Goal: Transaction & Acquisition: Book appointment/travel/reservation

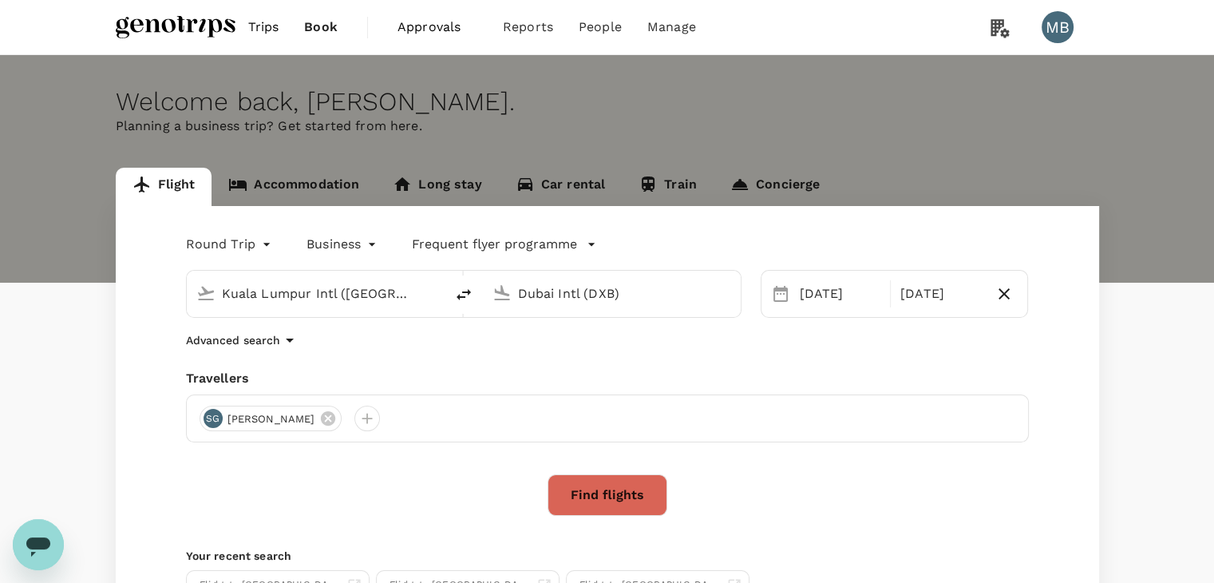
click at [566, 302] on input "Dubai Intl (DXB)" at bounding box center [612, 293] width 189 height 25
drag, startPoint x: 562, startPoint y: 349, endPoint x: 571, endPoint y: 347, distance: 9.7
click at [561, 349] on p "Abu Dhabi Intl" at bounding box center [635, 356] width 279 height 16
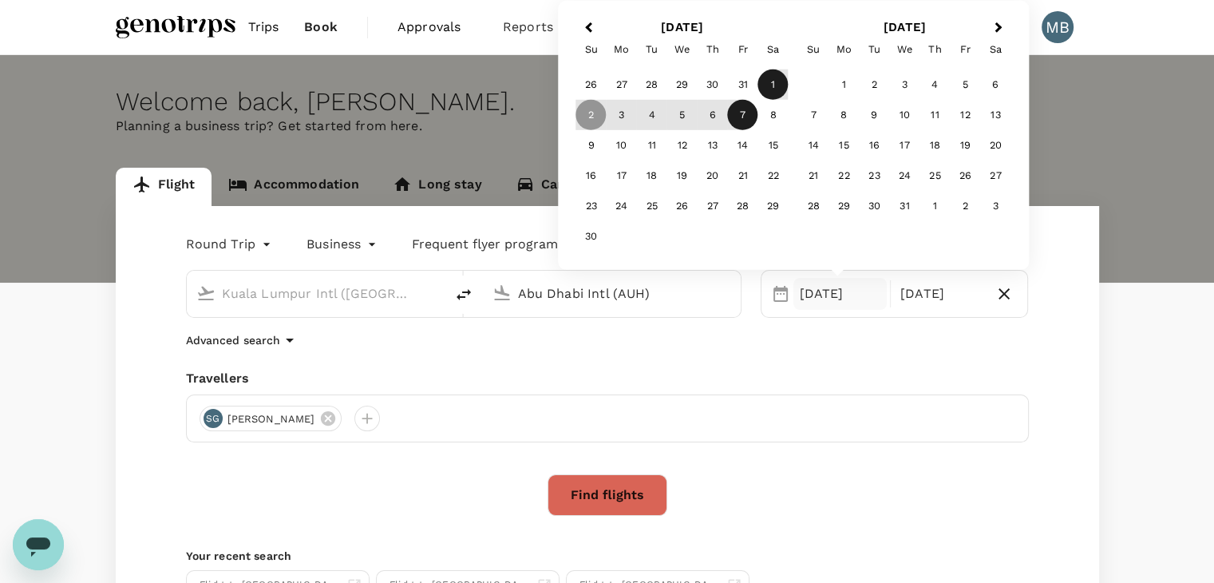
type input "Abu Dhabi Intl (AUH)"
click at [775, 79] on div "1" at bounding box center [773, 84] width 30 height 30
click at [646, 483] on button "Find flights" at bounding box center [607, 494] width 120 height 41
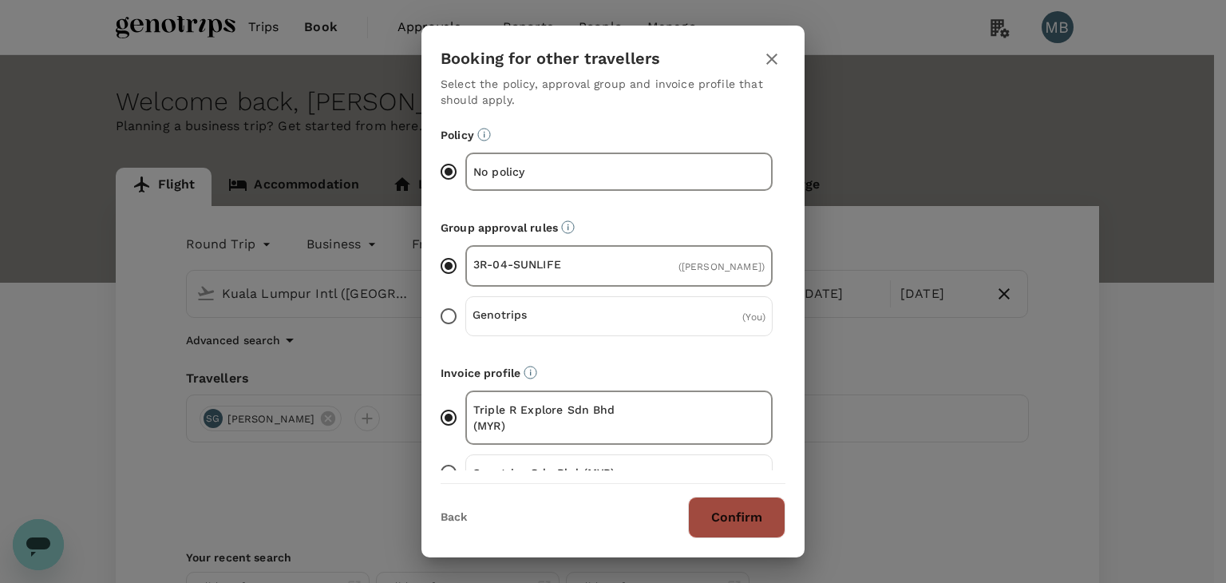
click at [740, 508] on button "Confirm" at bounding box center [736, 516] width 97 height 41
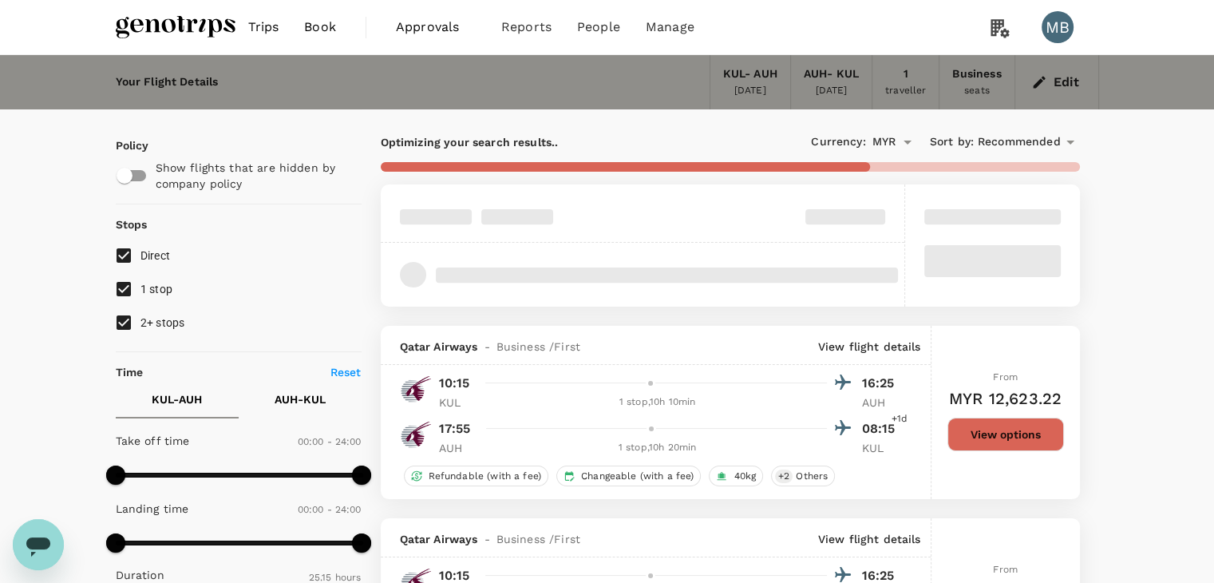
click at [121, 289] on input "1 stop" at bounding box center [124, 289] width 34 height 34
checkbox input "false"
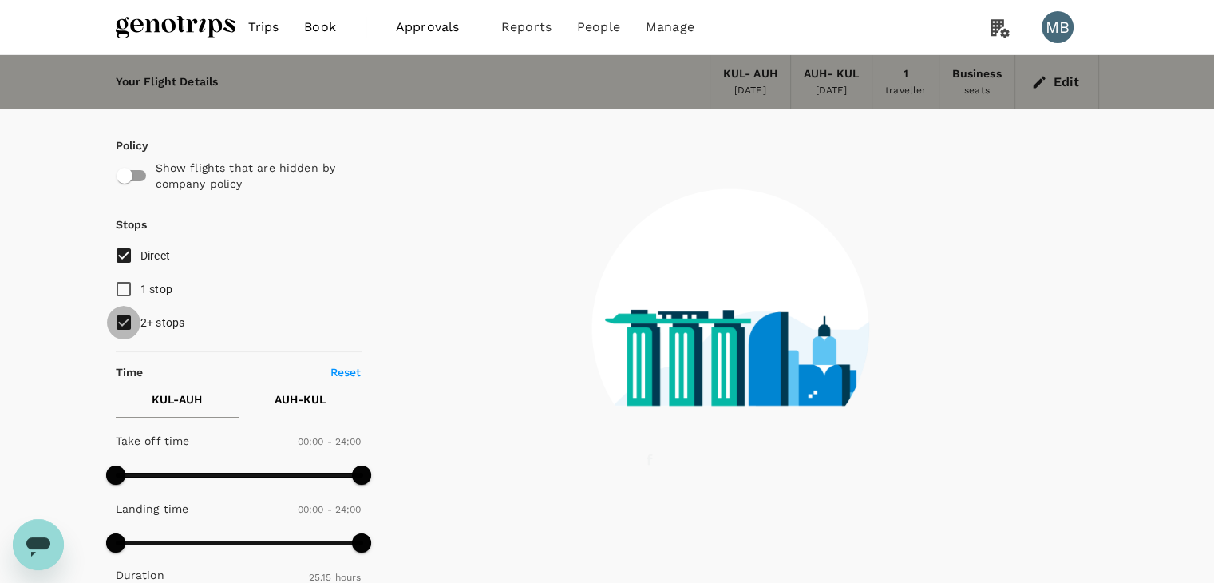
click at [128, 317] on input "2+ stops" at bounding box center [124, 323] width 34 height 34
checkbox input "false"
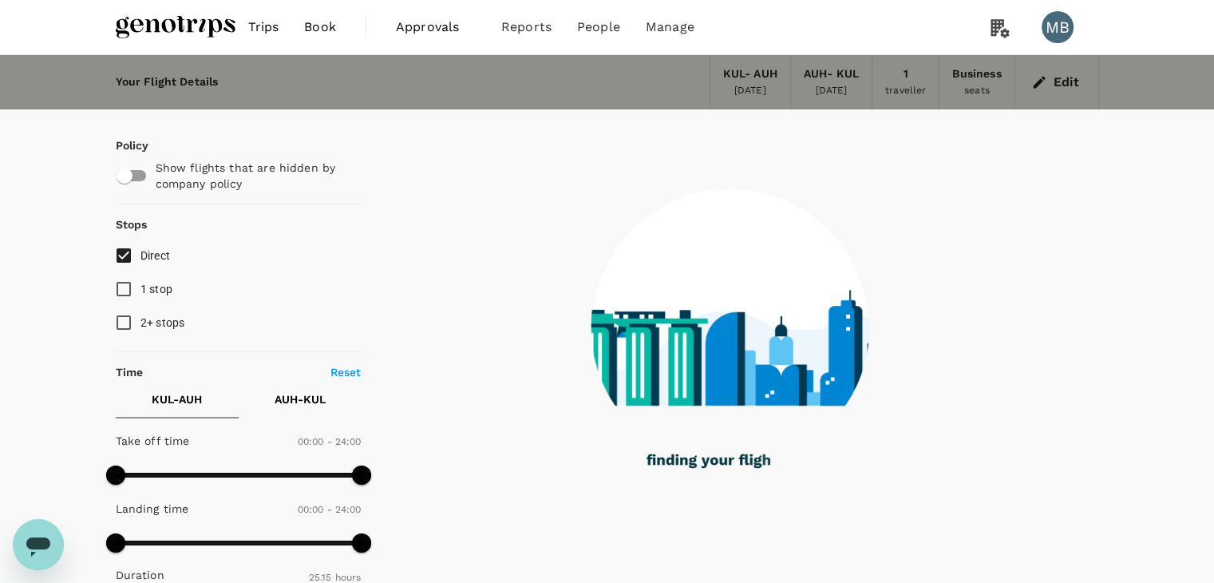
checkbox input "false"
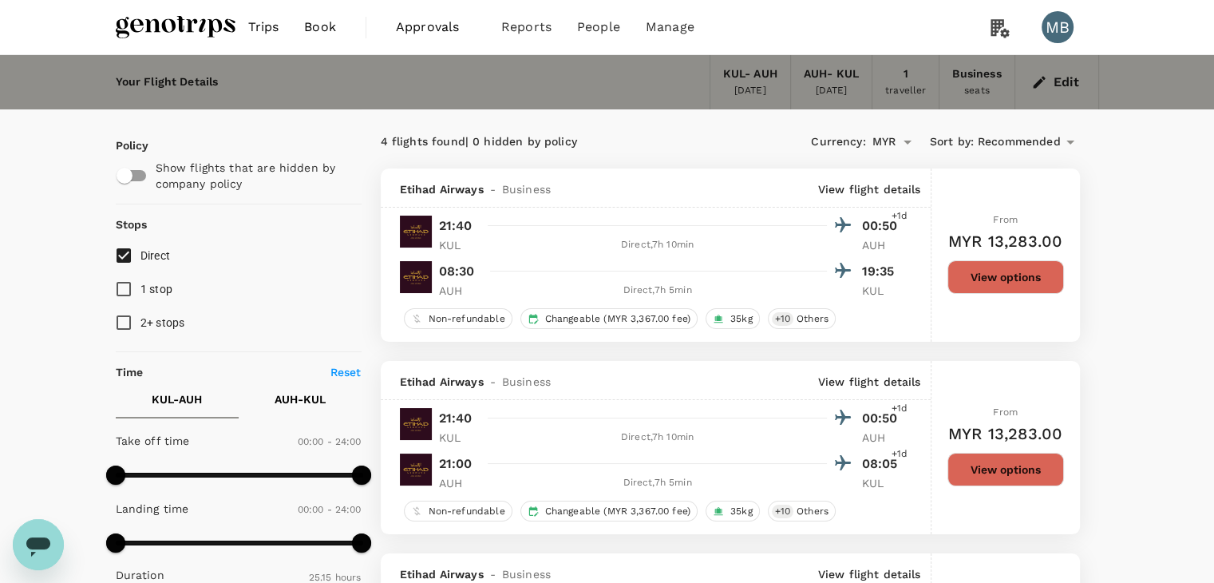
click at [1041, 79] on icon "button" at bounding box center [1039, 82] width 16 height 16
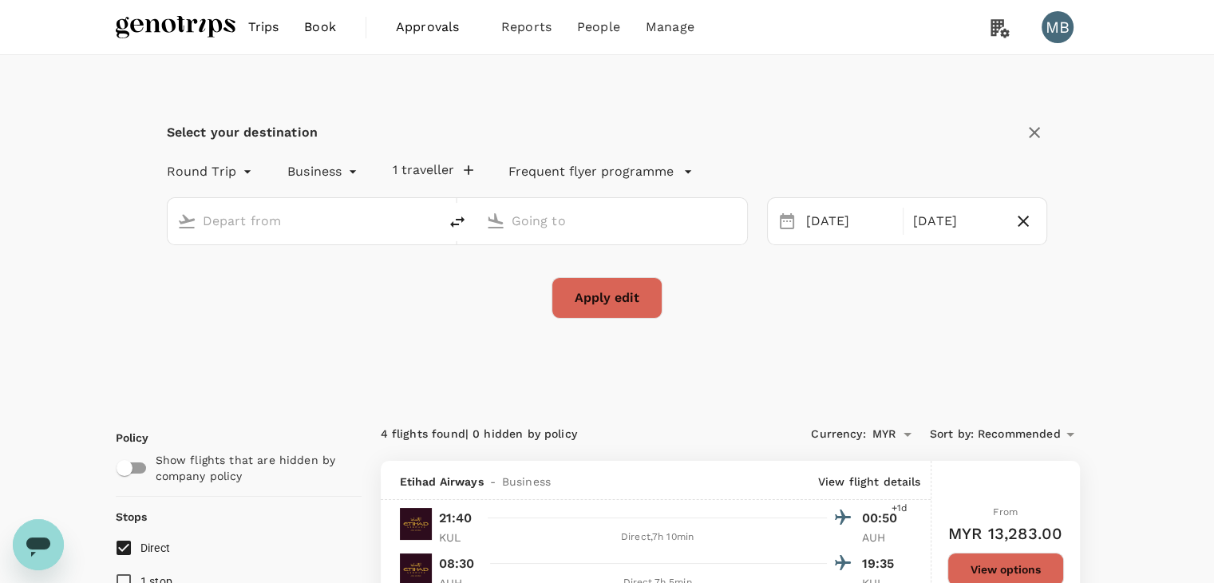
type input "Kuala Lumpur Intl ([GEOGRAPHIC_DATA])"
type input "Abu Dhabi Intl (AUH)"
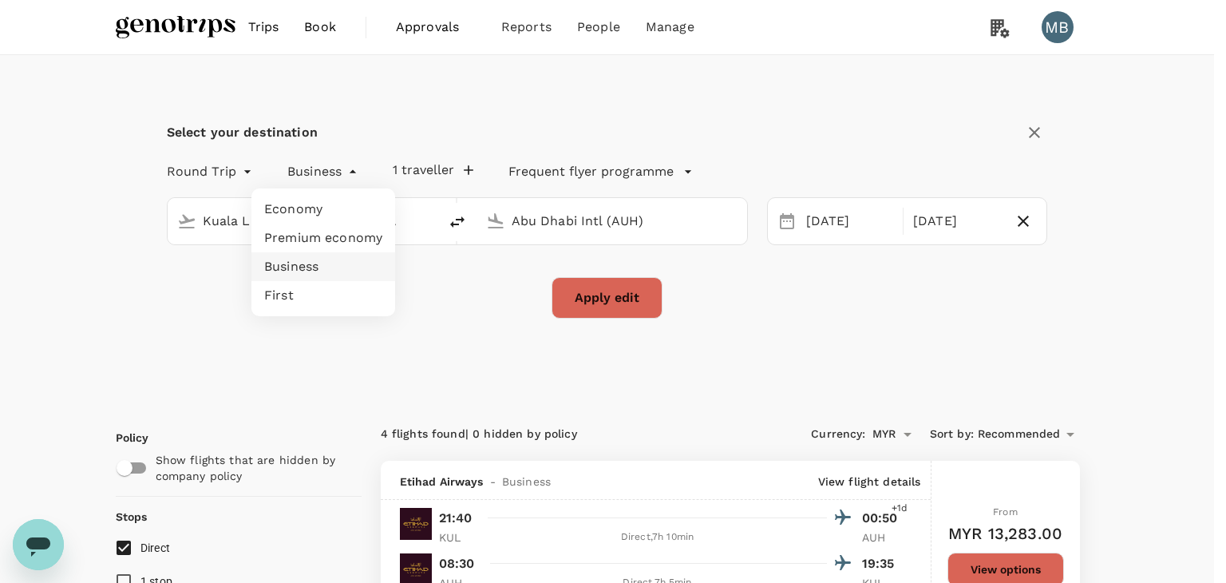
click at [335, 215] on li "Economy" at bounding box center [323, 209] width 144 height 29
type input "economy"
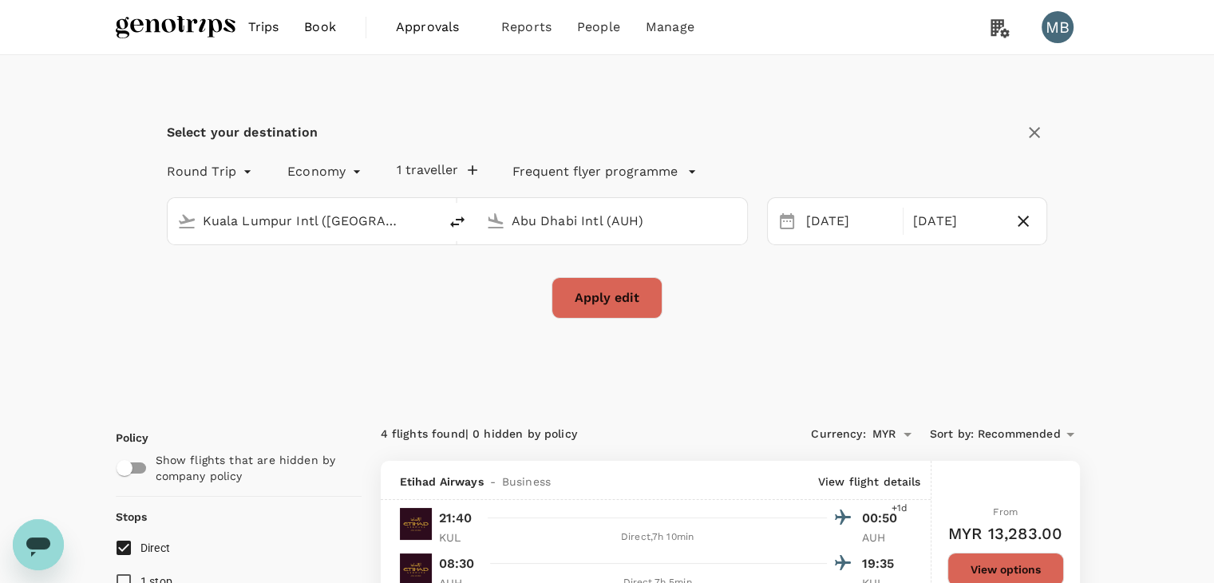
click at [591, 290] on button "Apply edit" at bounding box center [606, 297] width 111 height 41
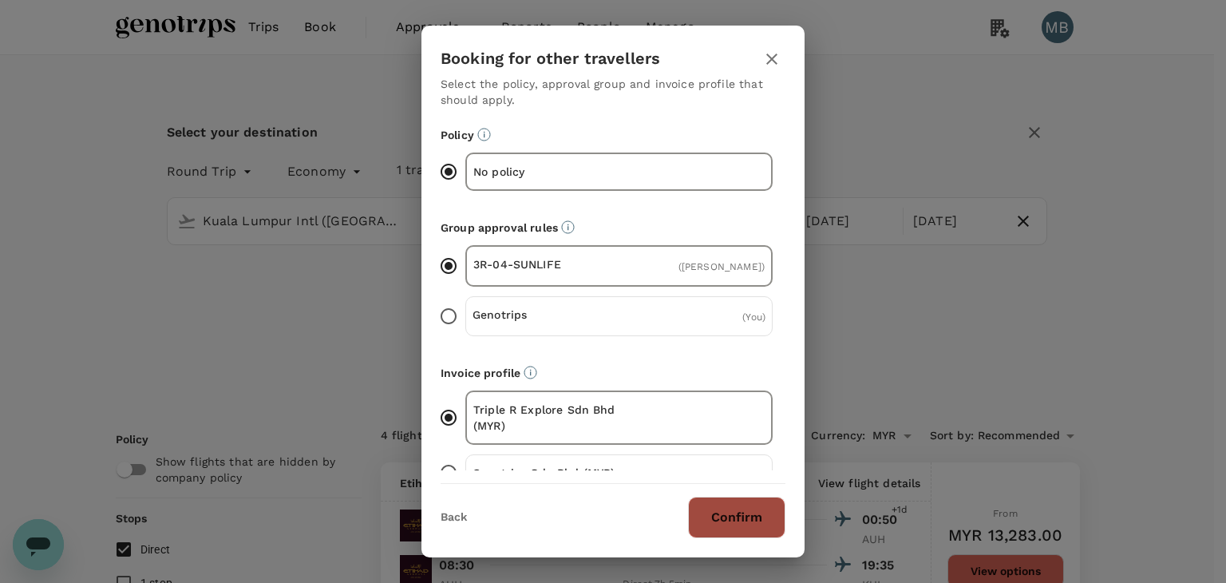
click at [703, 528] on button "Confirm" at bounding box center [736, 516] width 97 height 41
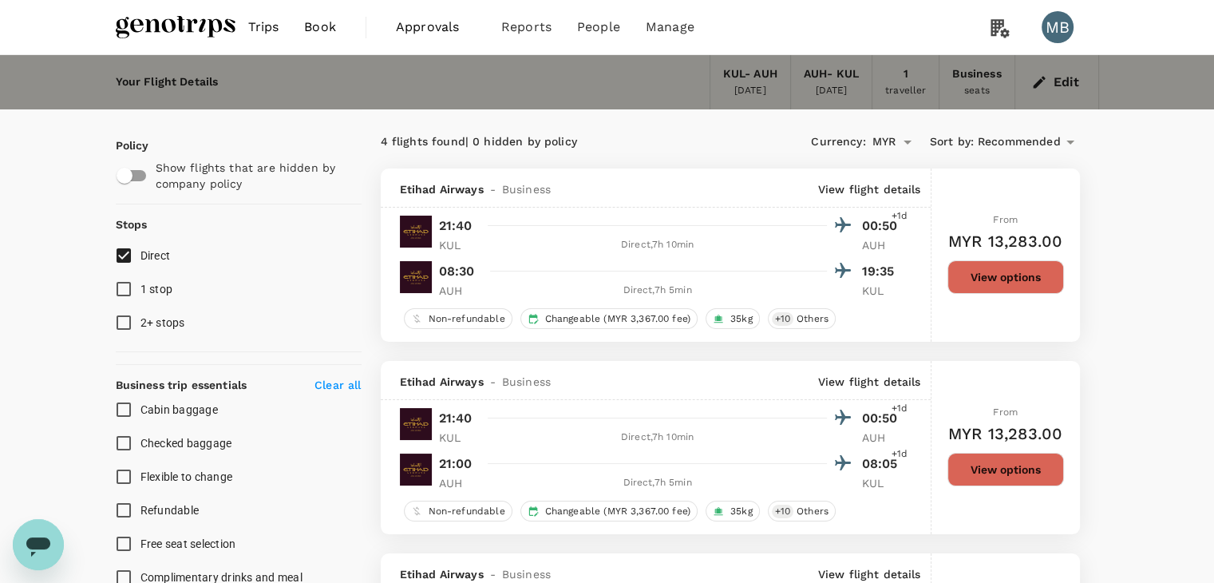
checkbox input "false"
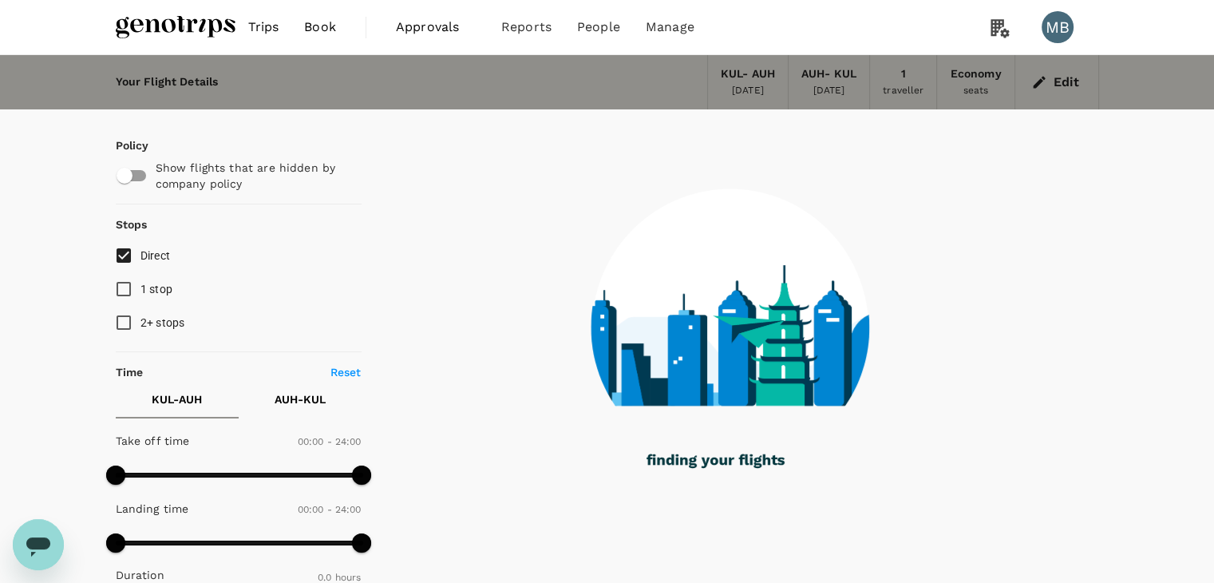
checkbox input "true"
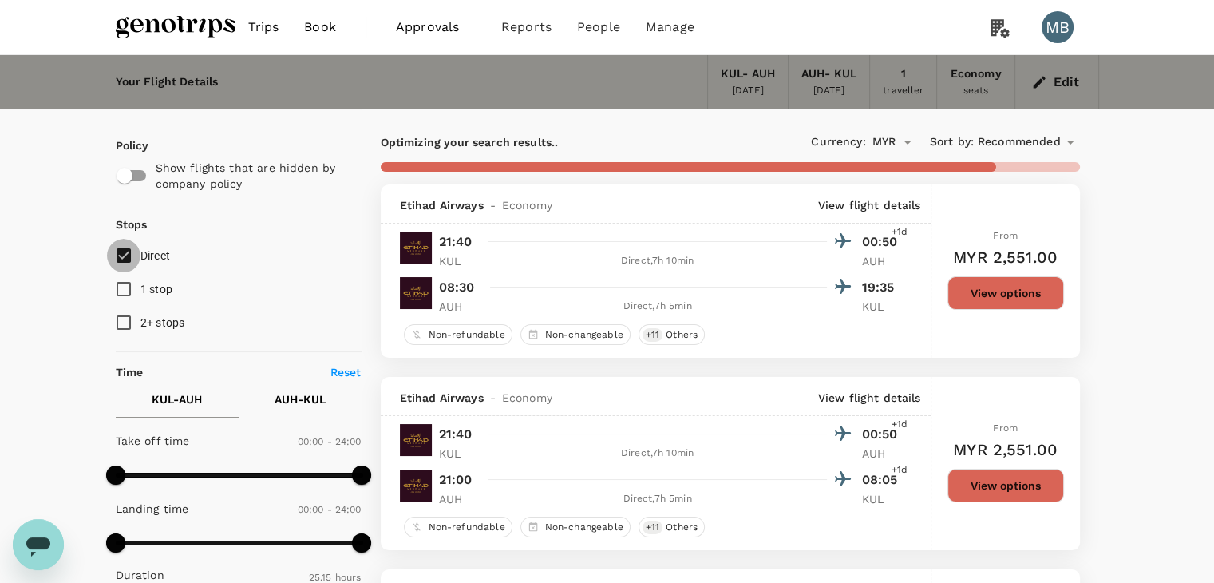
click at [127, 251] on input "Direct" at bounding box center [124, 256] width 34 height 34
checkbox input "true"
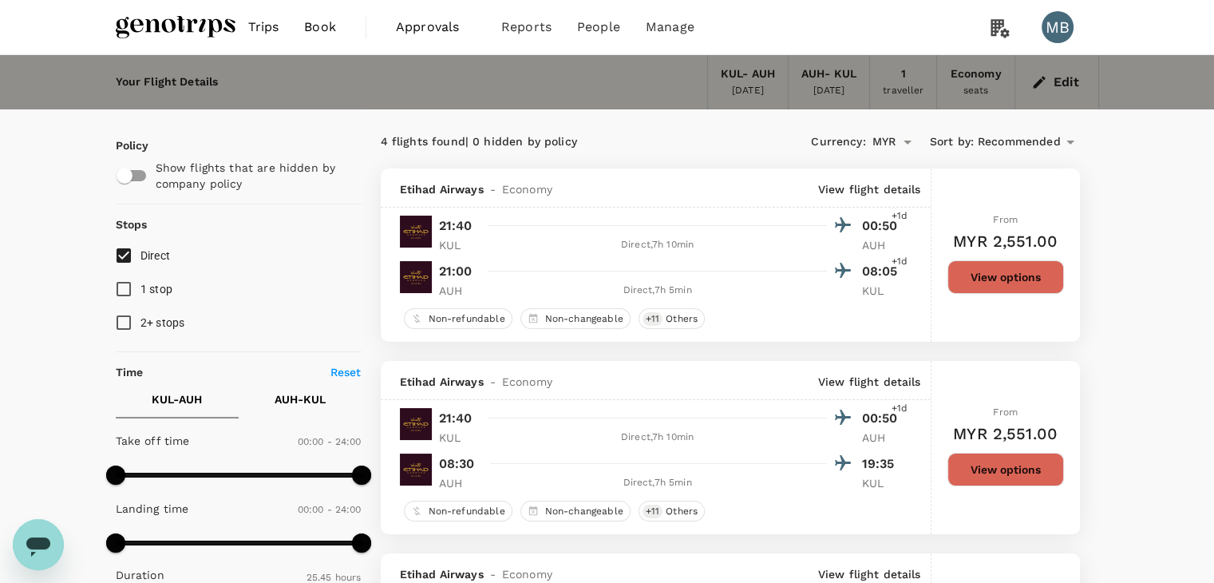
click at [996, 260] on button "View options" at bounding box center [1005, 277] width 117 height 34
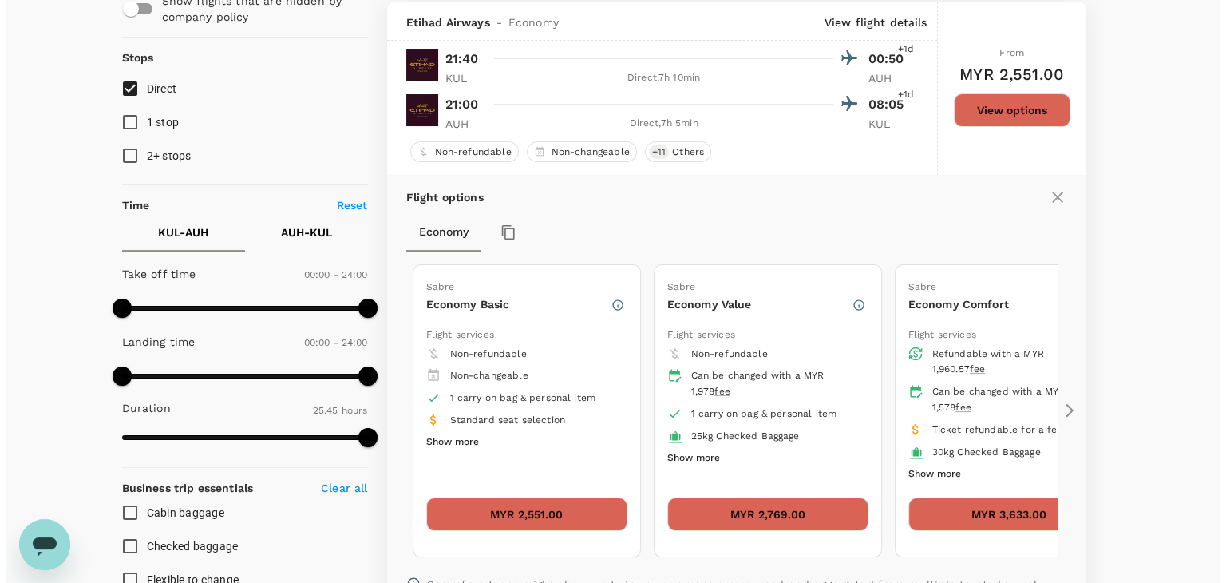
scroll to position [168, 0]
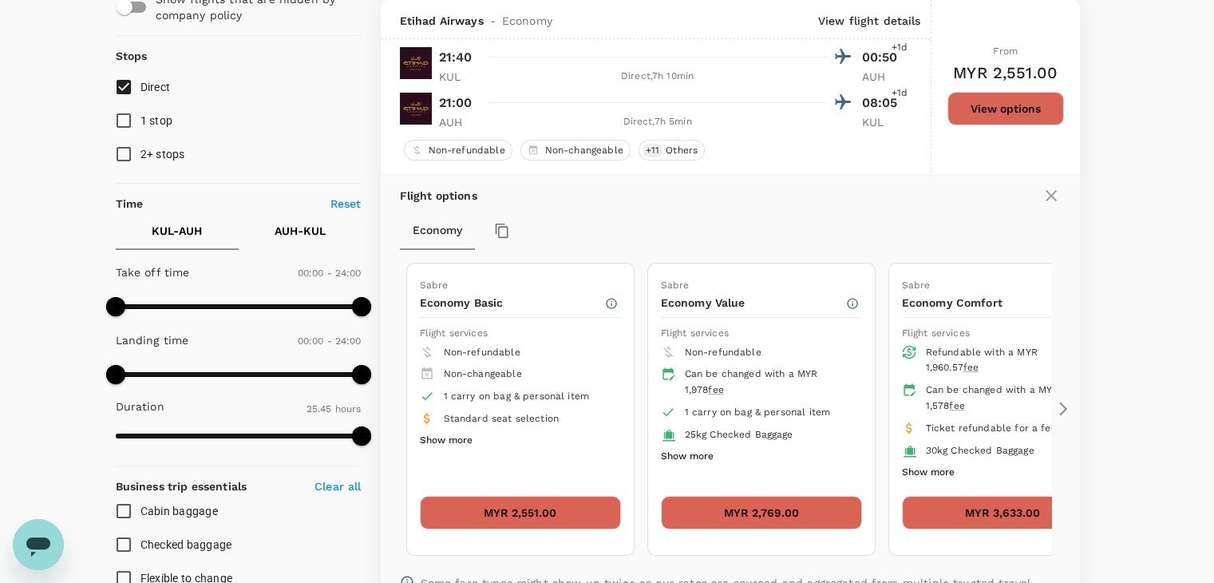
click at [449, 441] on button "Show more" at bounding box center [446, 440] width 53 height 21
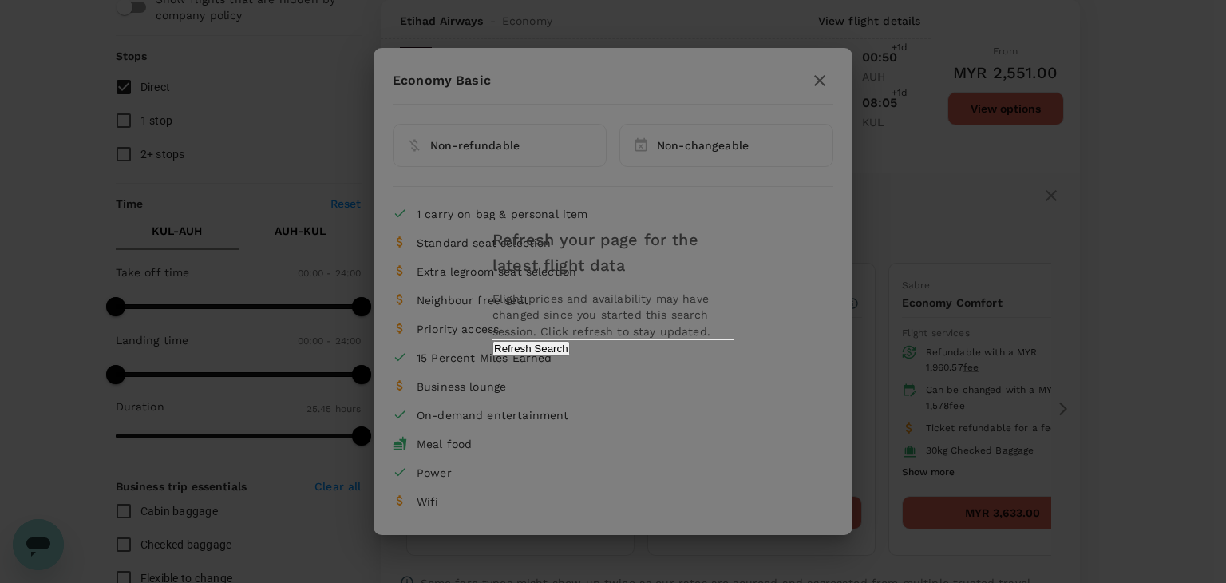
click at [570, 356] on button "Refresh Search" at bounding box center [530, 348] width 77 height 15
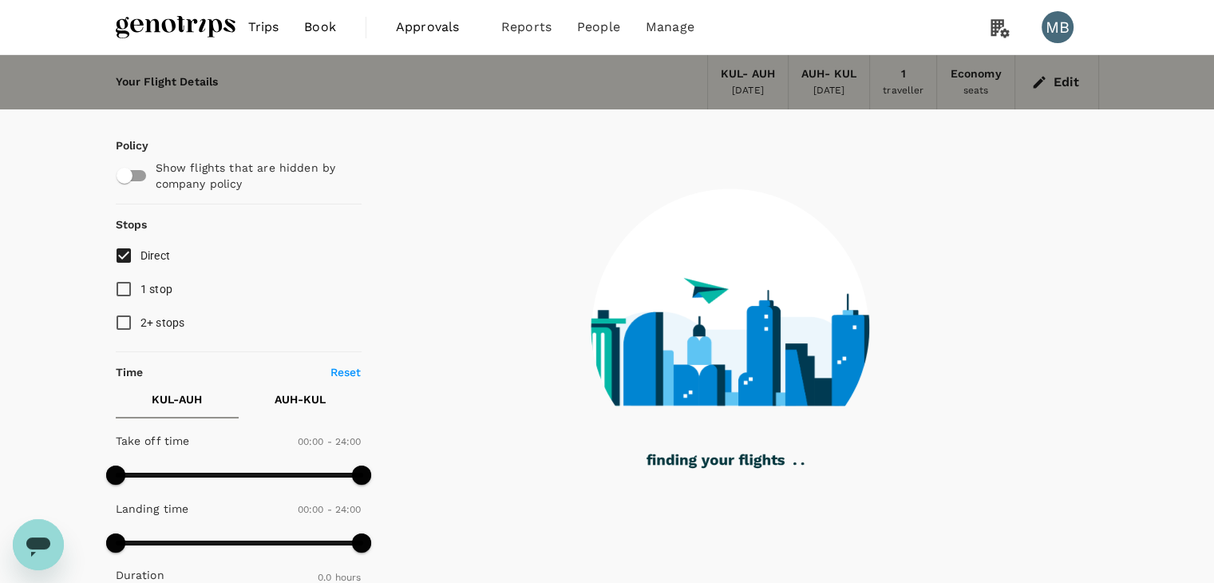
type input "1515"
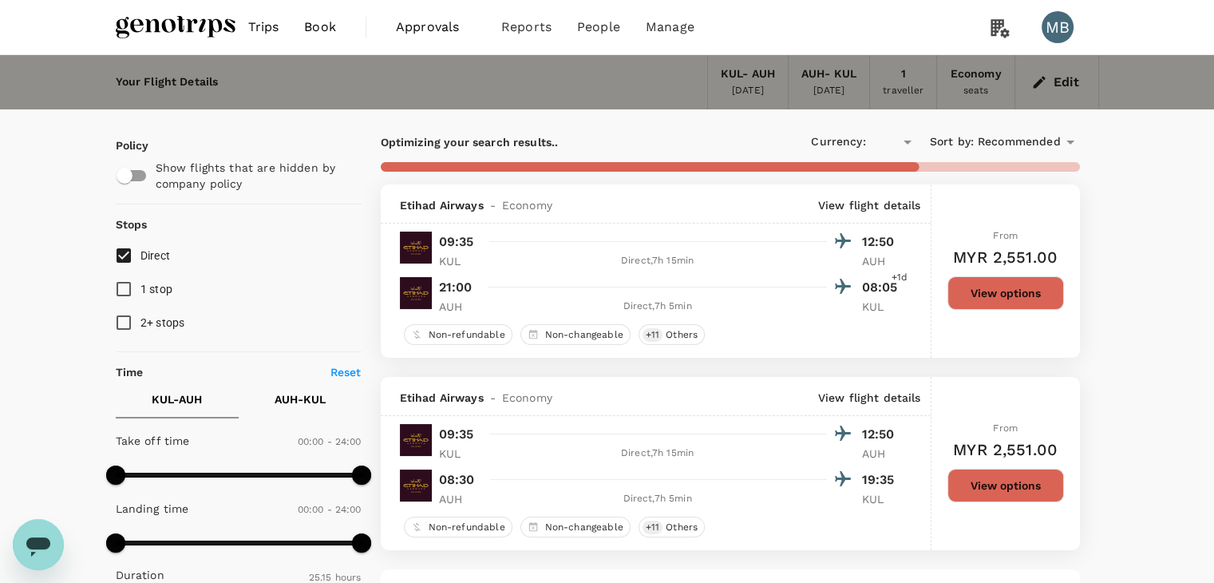
type input "MYR"
type input "1545"
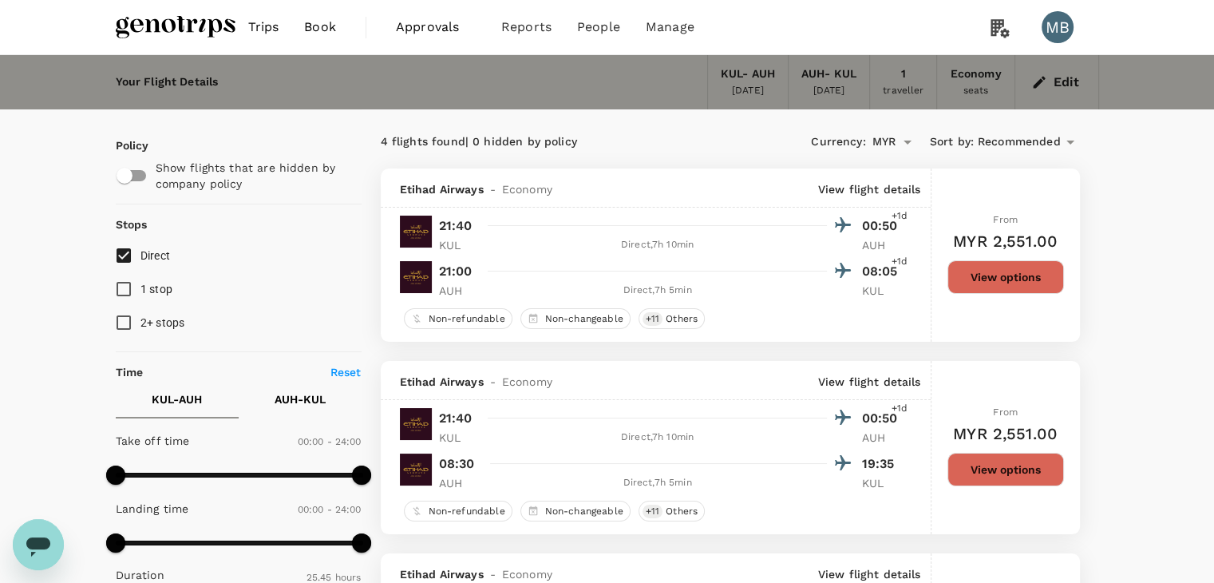
click at [968, 271] on button "View options" at bounding box center [1005, 277] width 117 height 34
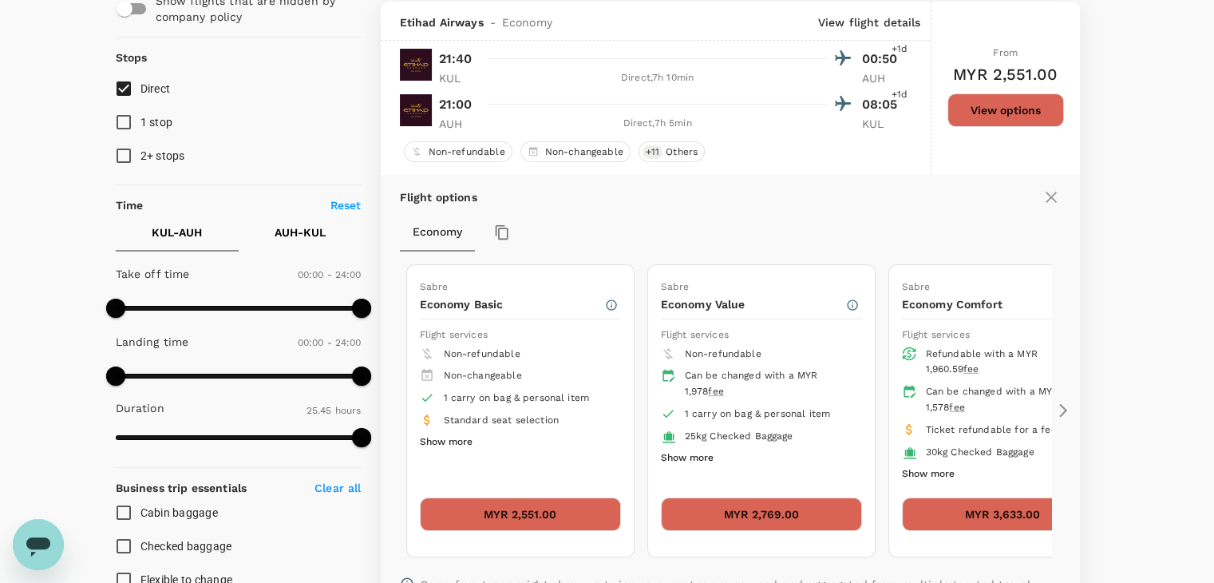
scroll to position [168, 0]
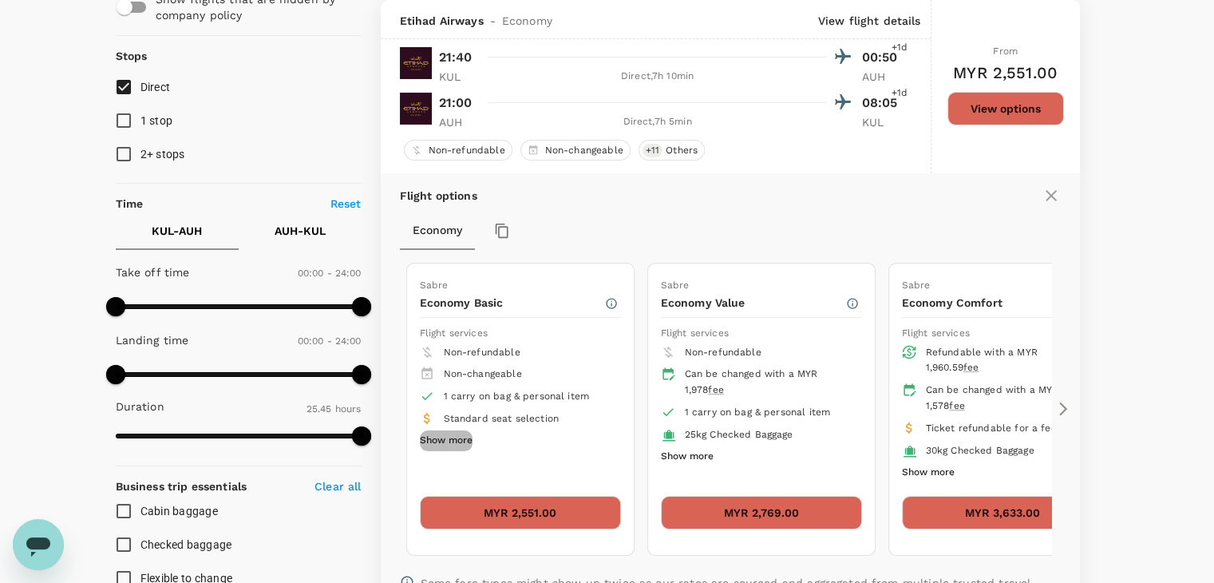
click at [451, 440] on button "Show more" at bounding box center [446, 440] width 53 height 21
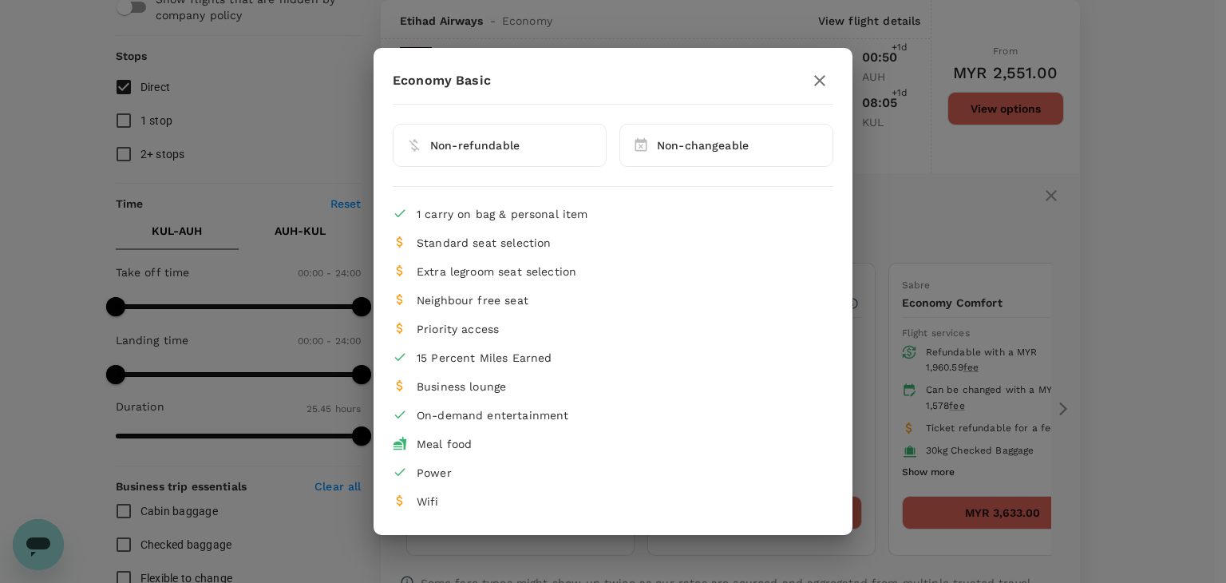
click at [824, 74] on icon "button" at bounding box center [819, 80] width 19 height 19
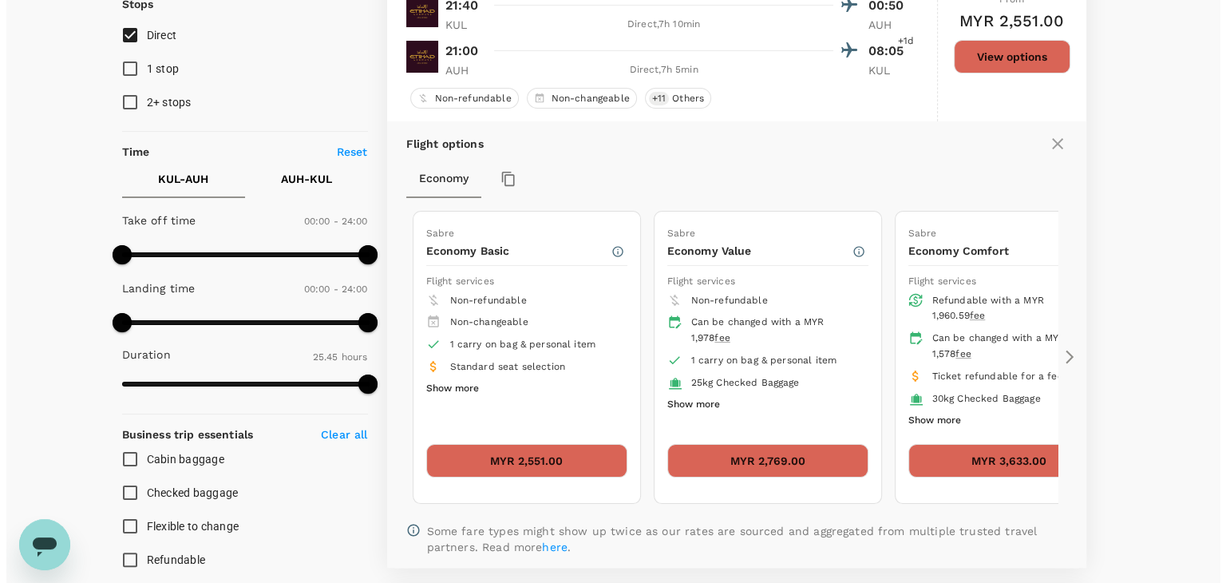
scroll to position [248, 0]
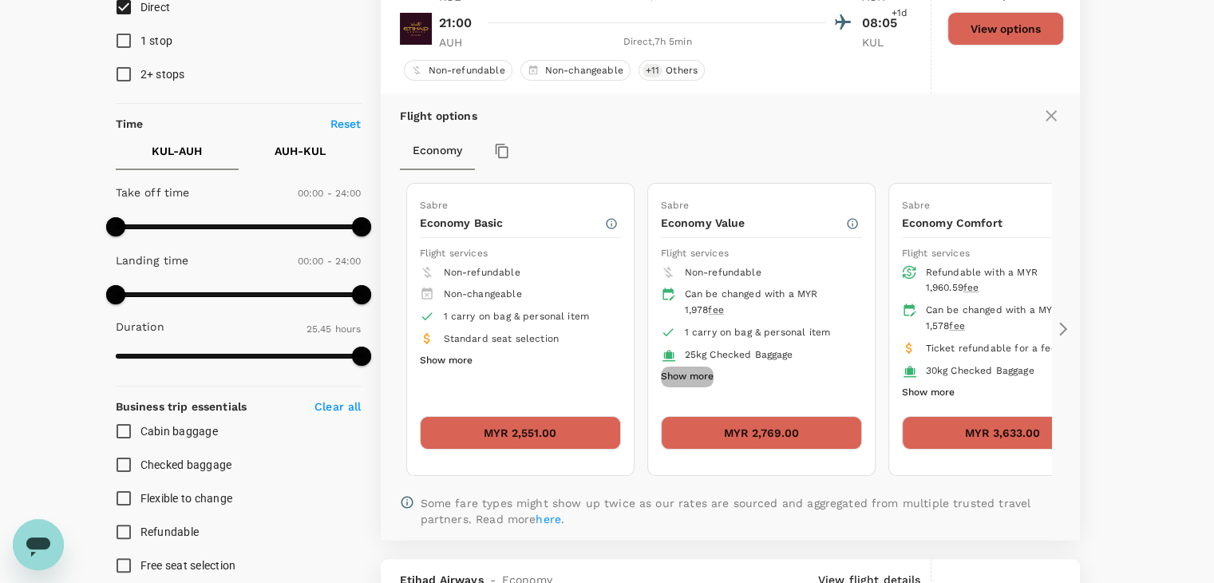
click at [681, 377] on button "Show more" at bounding box center [687, 376] width 53 height 21
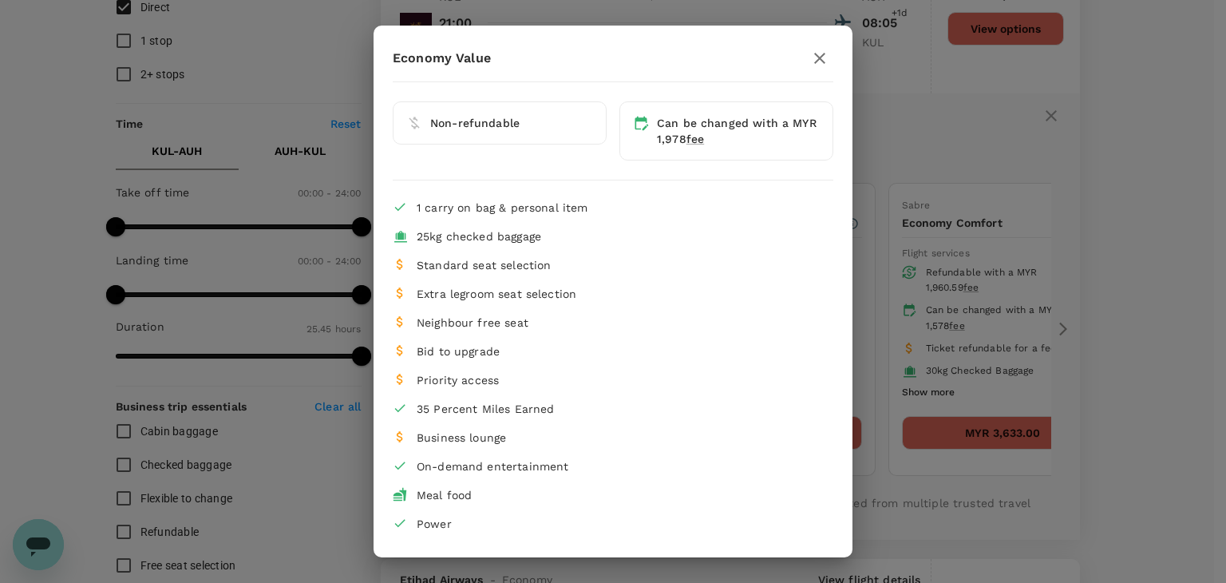
click at [810, 52] on icon "button" at bounding box center [819, 58] width 19 height 19
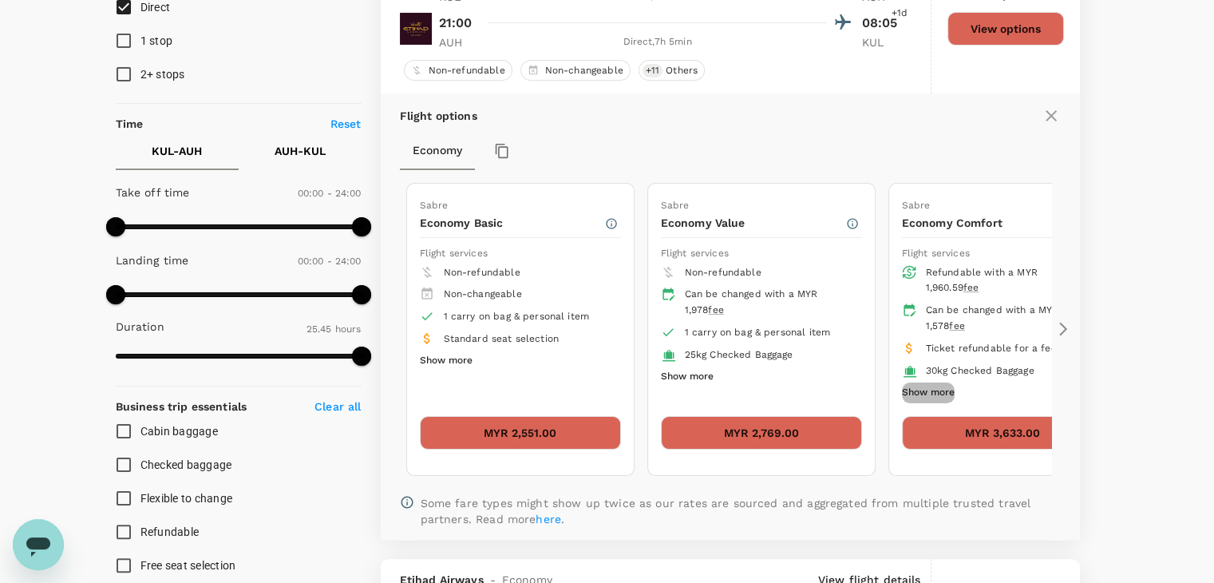
click at [923, 392] on button "Show more" at bounding box center [928, 392] width 53 height 21
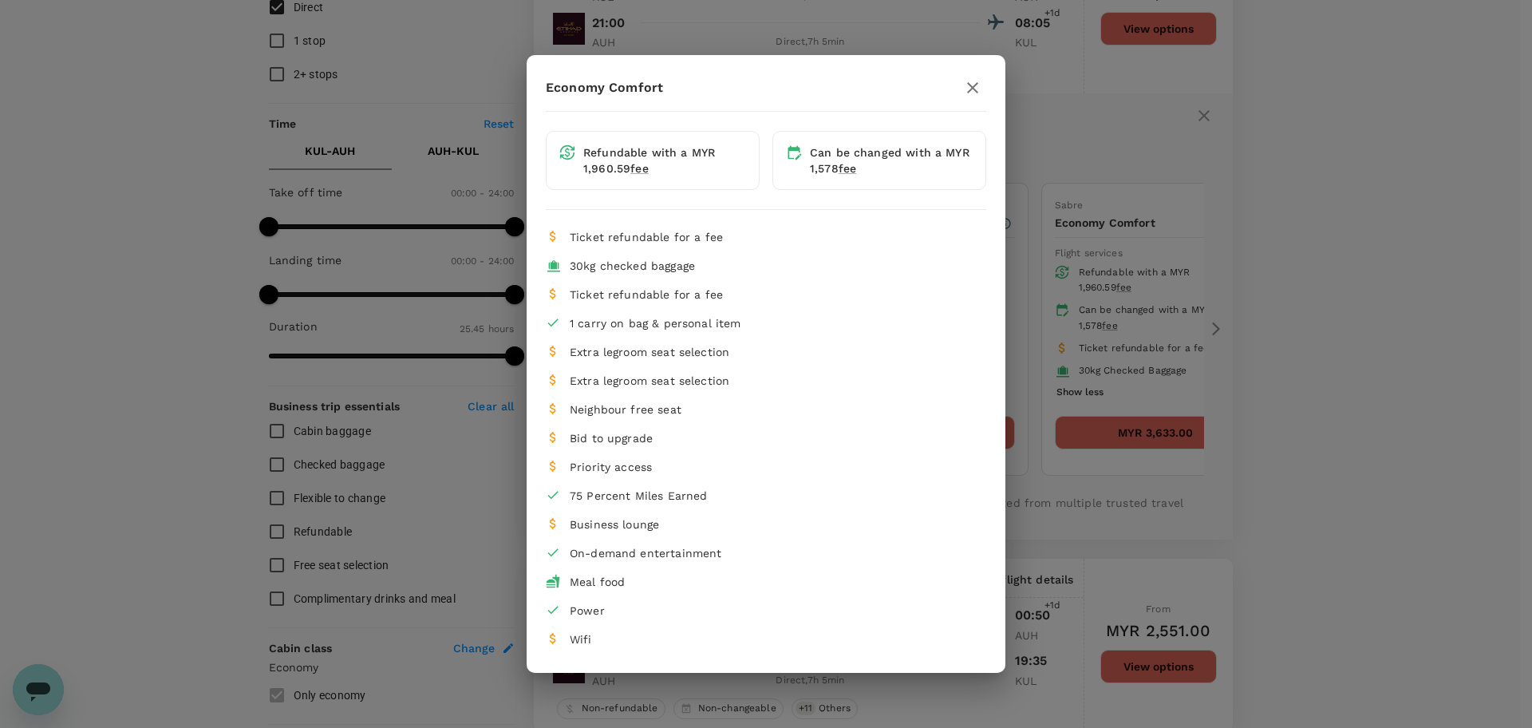
click at [979, 100] on div at bounding box center [972, 87] width 27 height 27
click at [973, 92] on icon "button" at bounding box center [972, 87] width 19 height 19
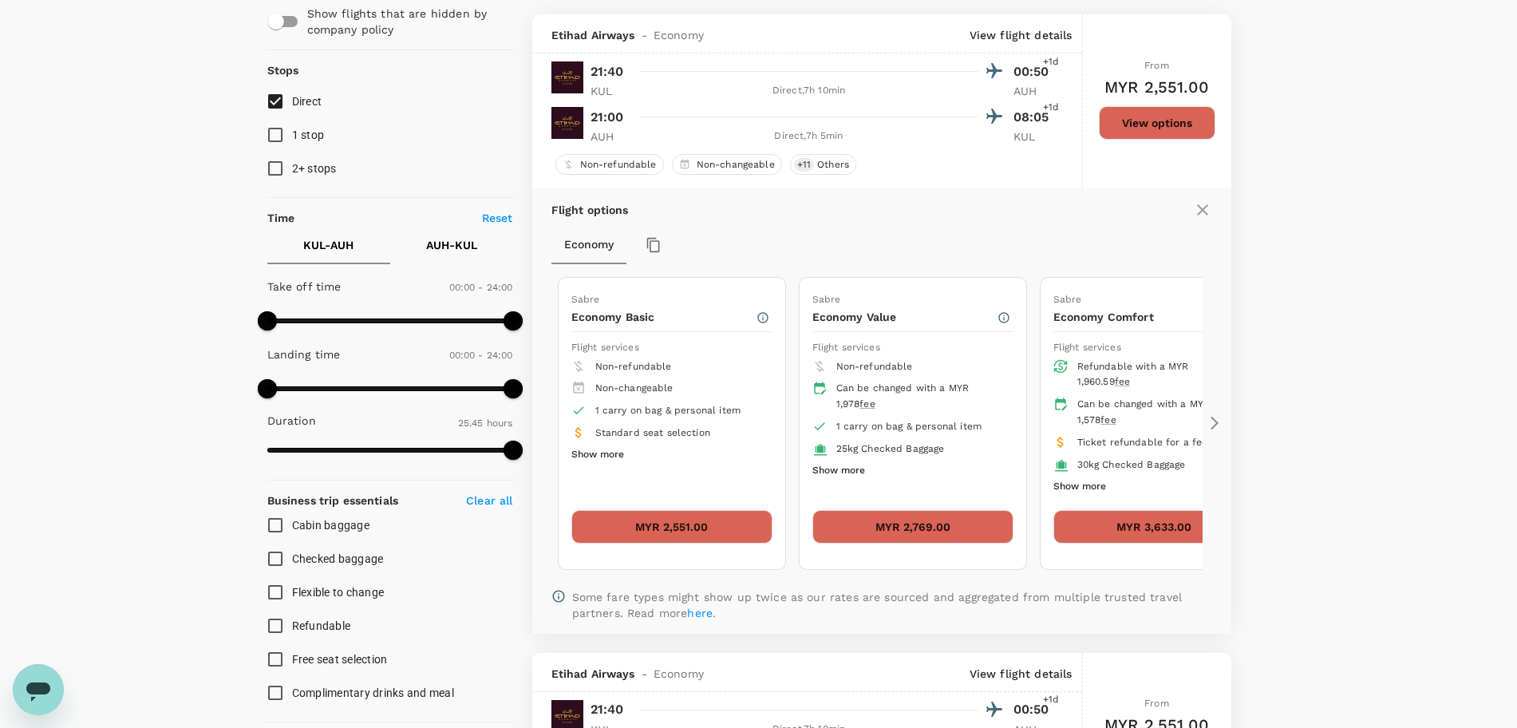
scroll to position [0, 0]
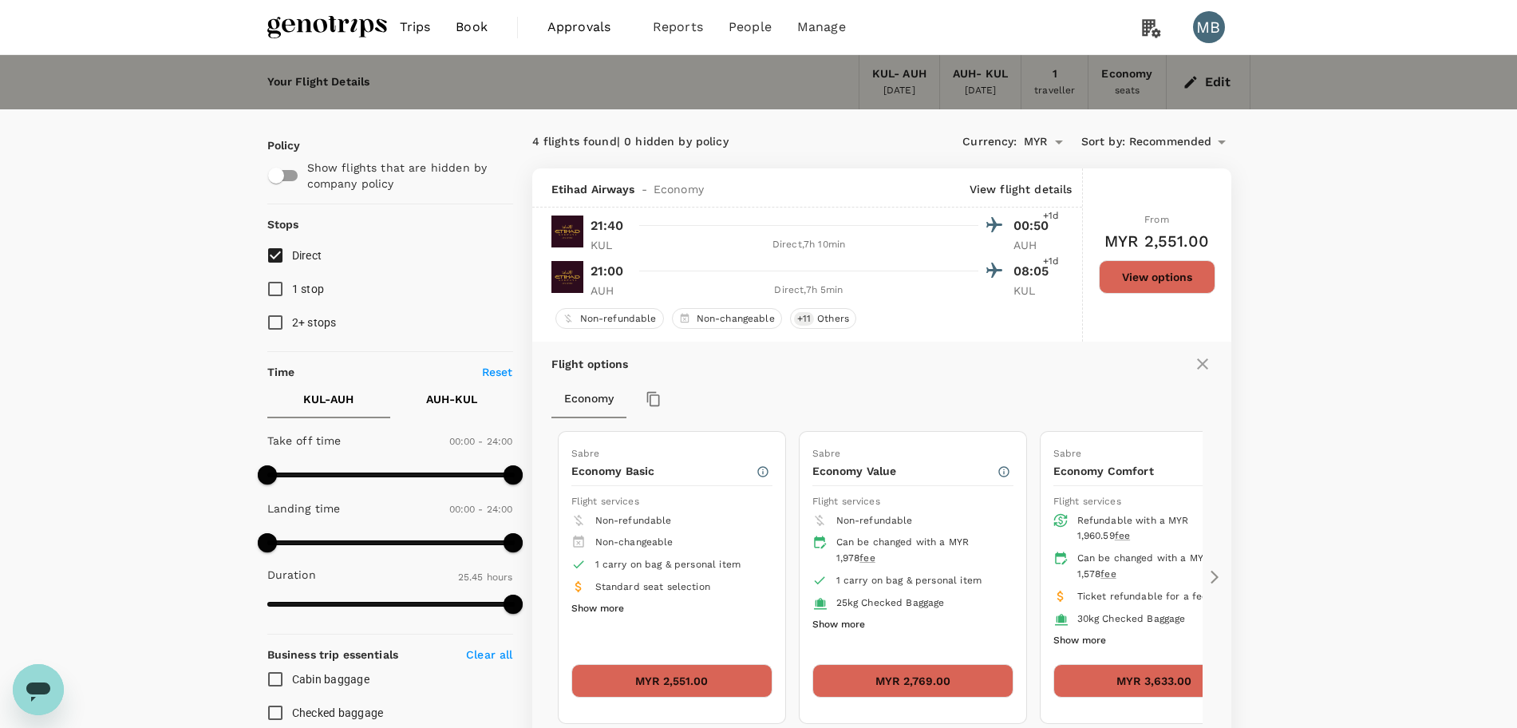
click at [1213, 80] on button "Edit" at bounding box center [1207, 82] width 57 height 26
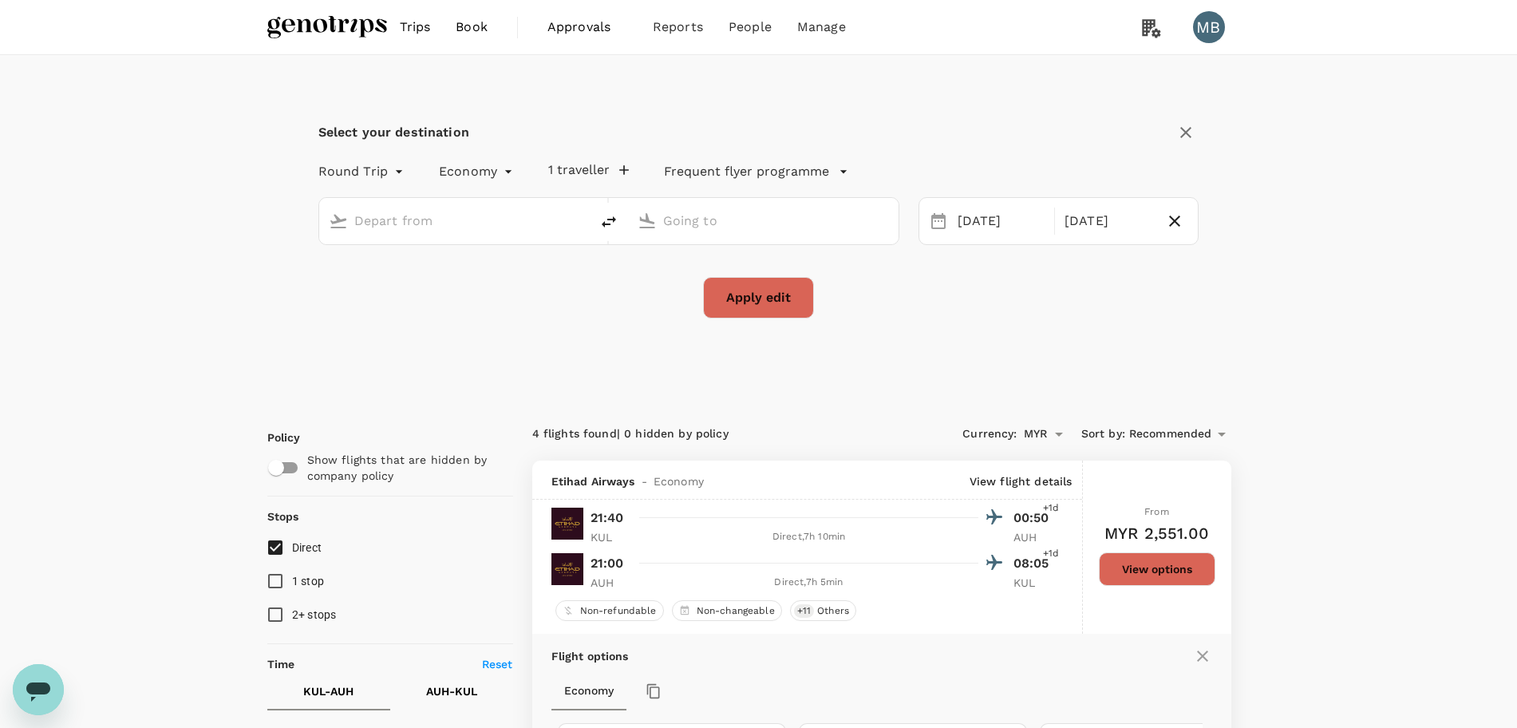
type input "Kuala Lumpur Intl ([GEOGRAPHIC_DATA])"
type input "Abu Dhabi Intl (AUH)"
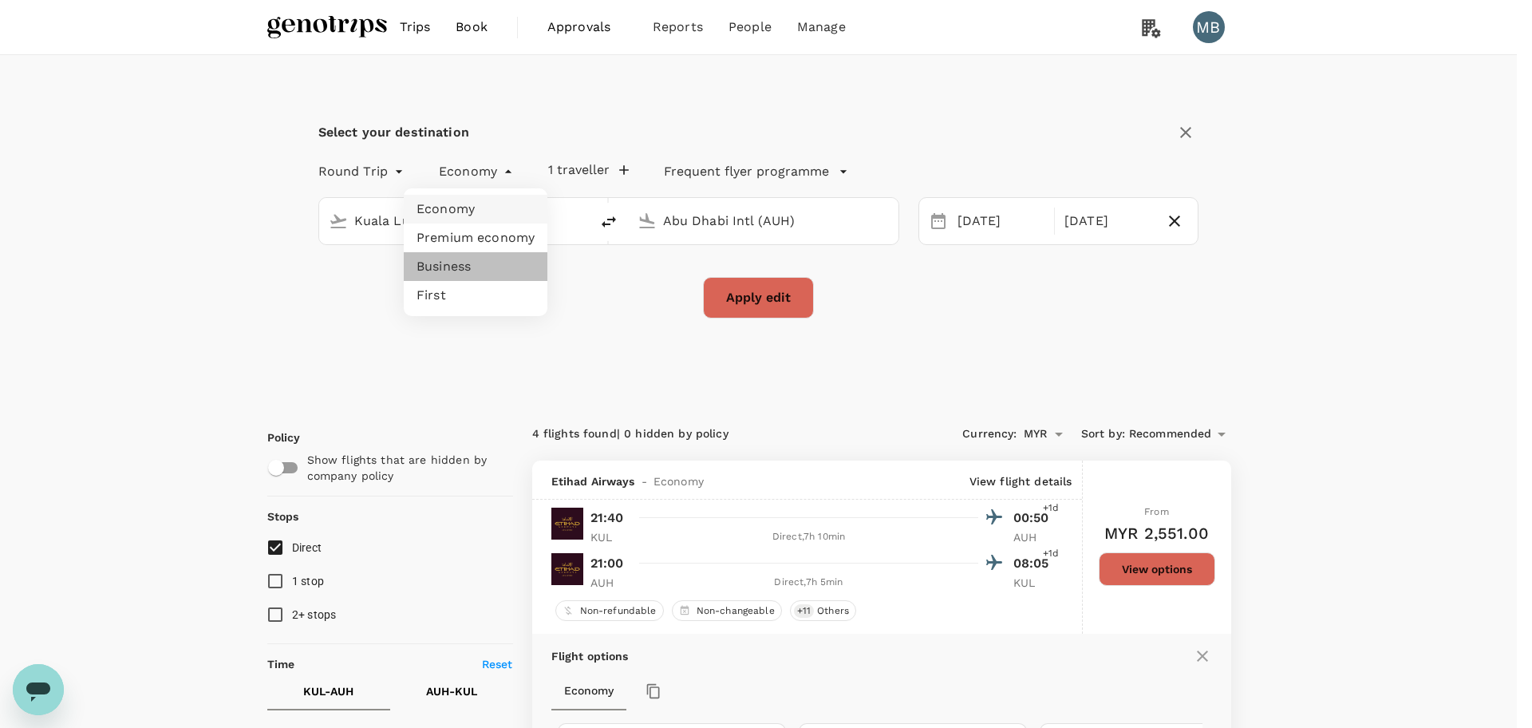
click at [486, 256] on li "Business" at bounding box center [476, 266] width 144 height 29
type input "business"
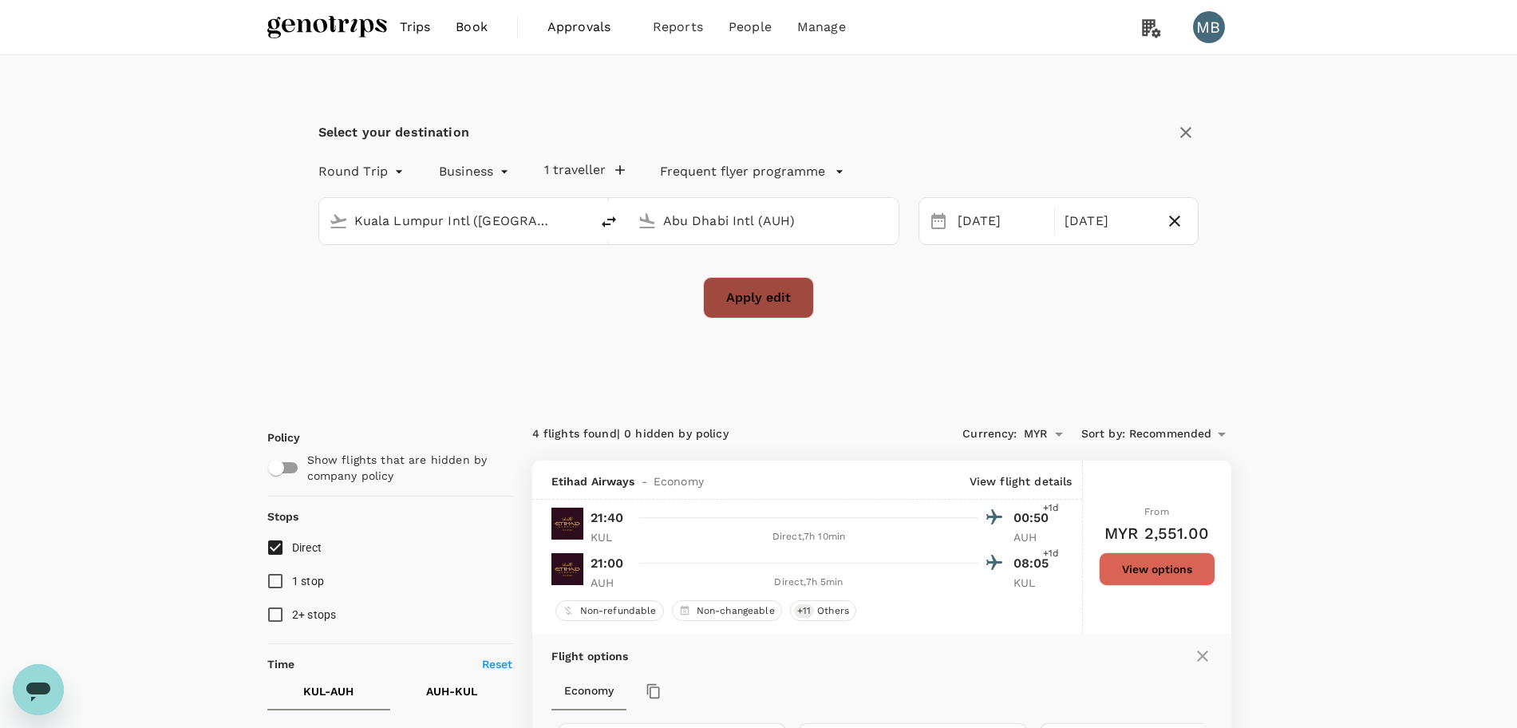
click at [733, 293] on button "Apply edit" at bounding box center [758, 297] width 111 height 41
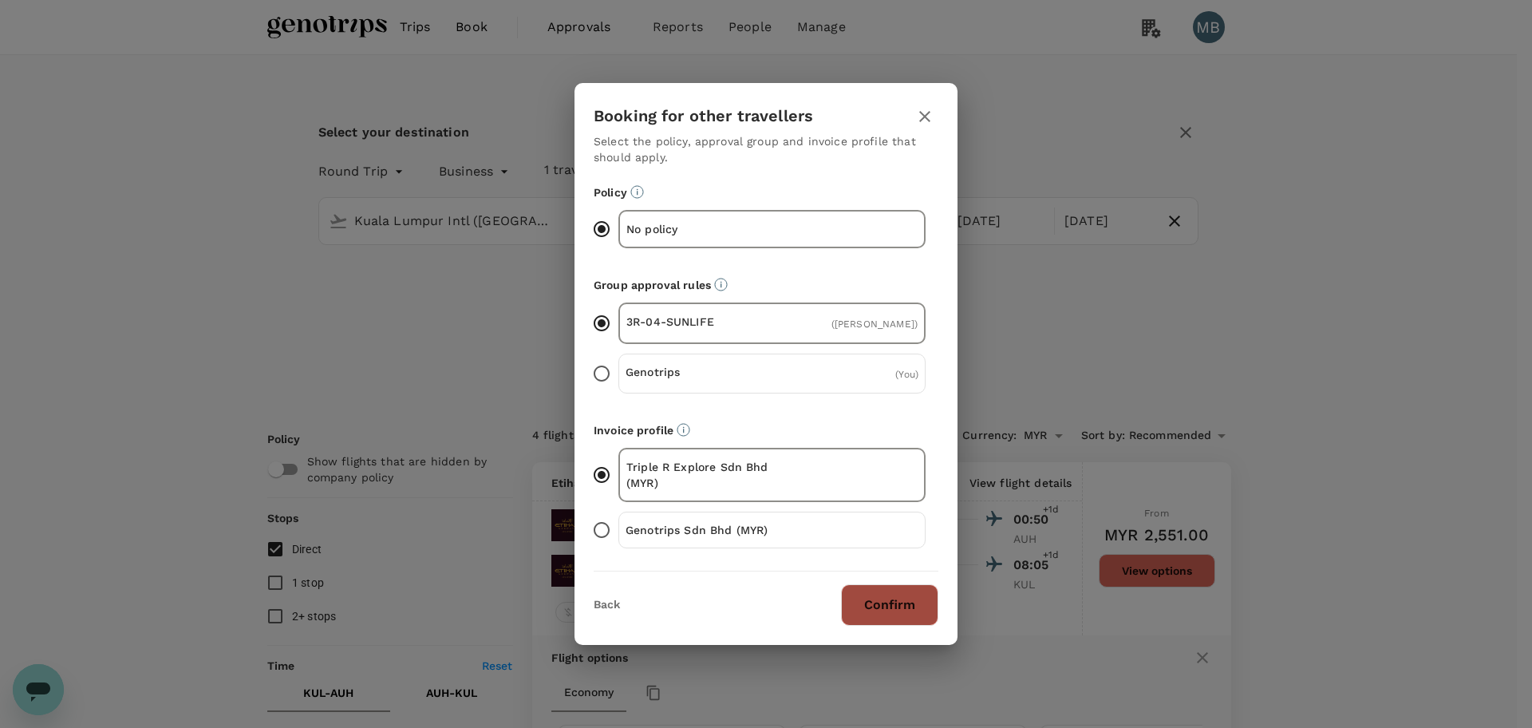
click at [867, 582] on button "Confirm" at bounding box center [889, 604] width 97 height 41
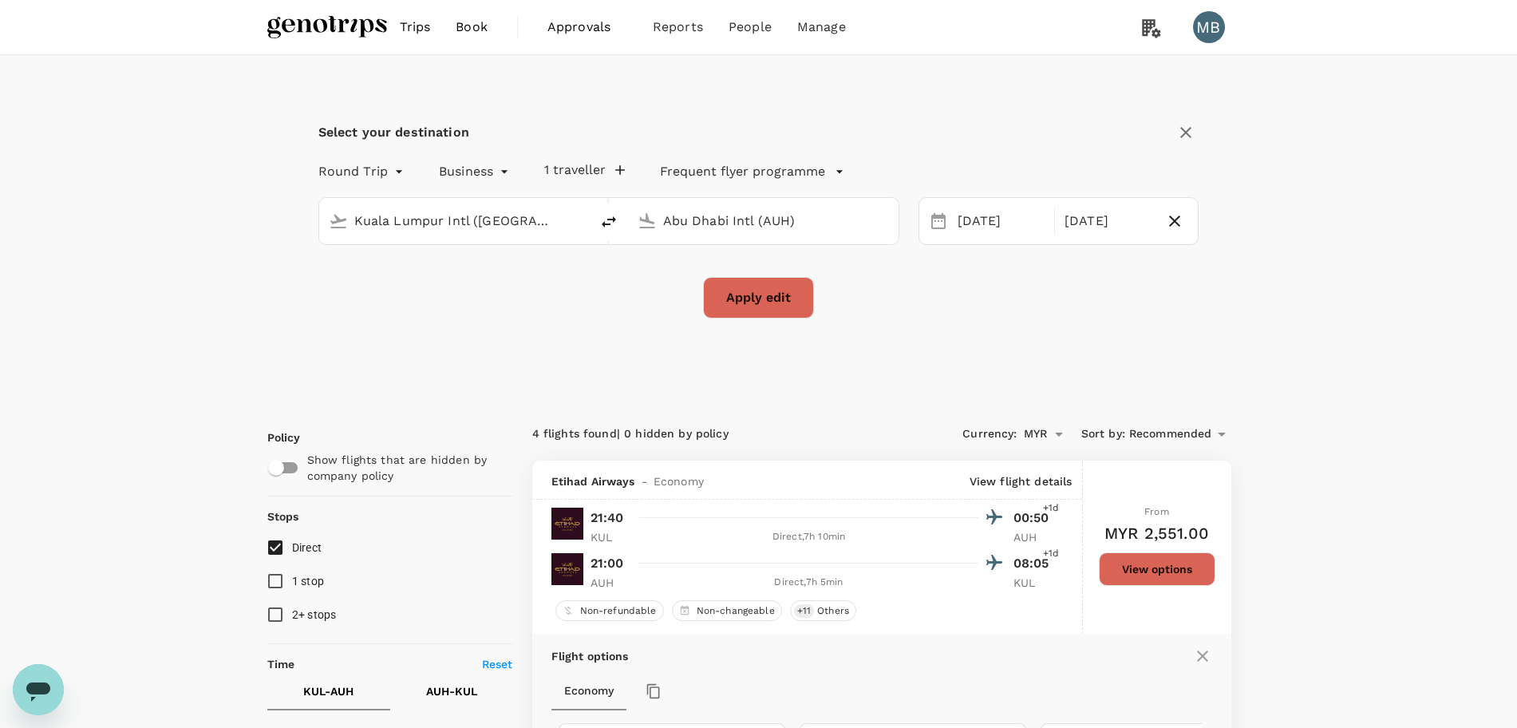
checkbox input "false"
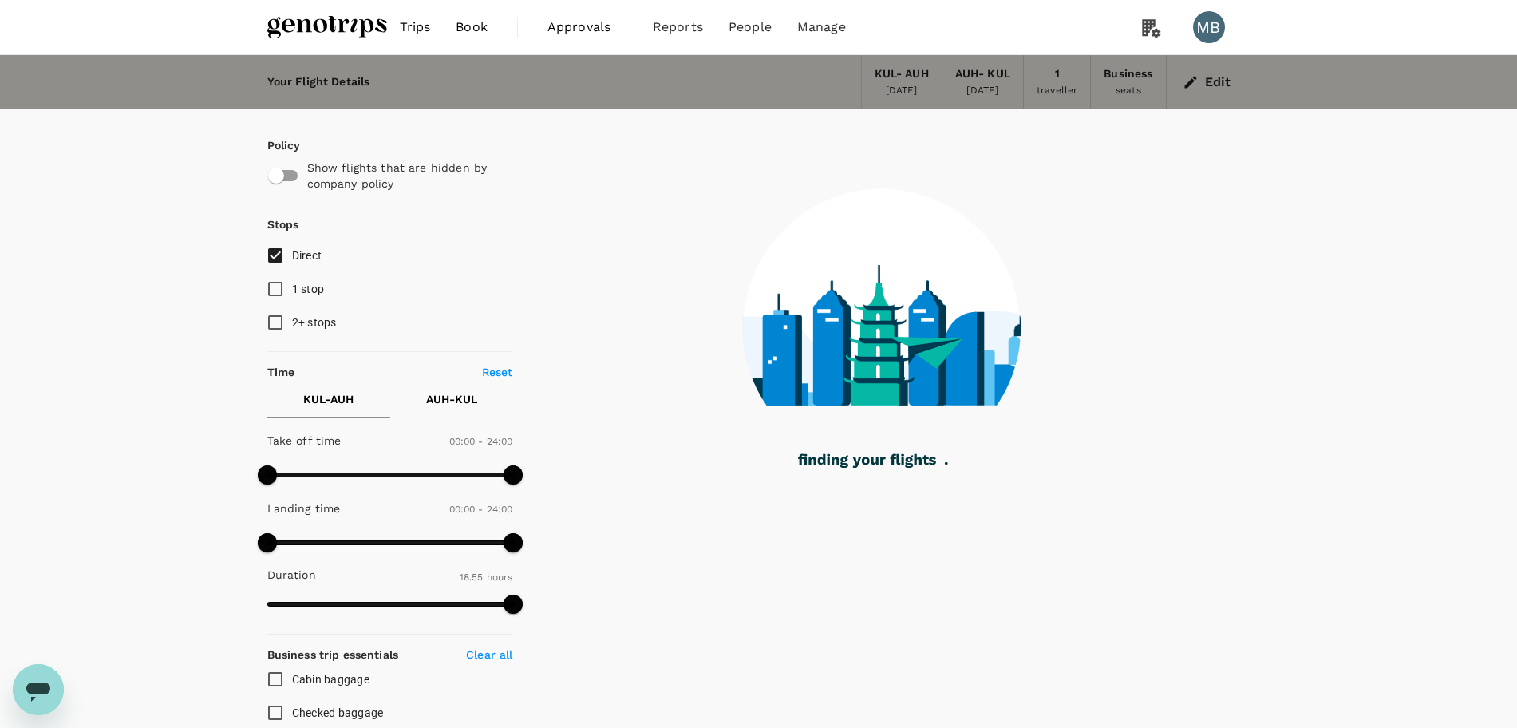
type input "1135"
checkbox input "true"
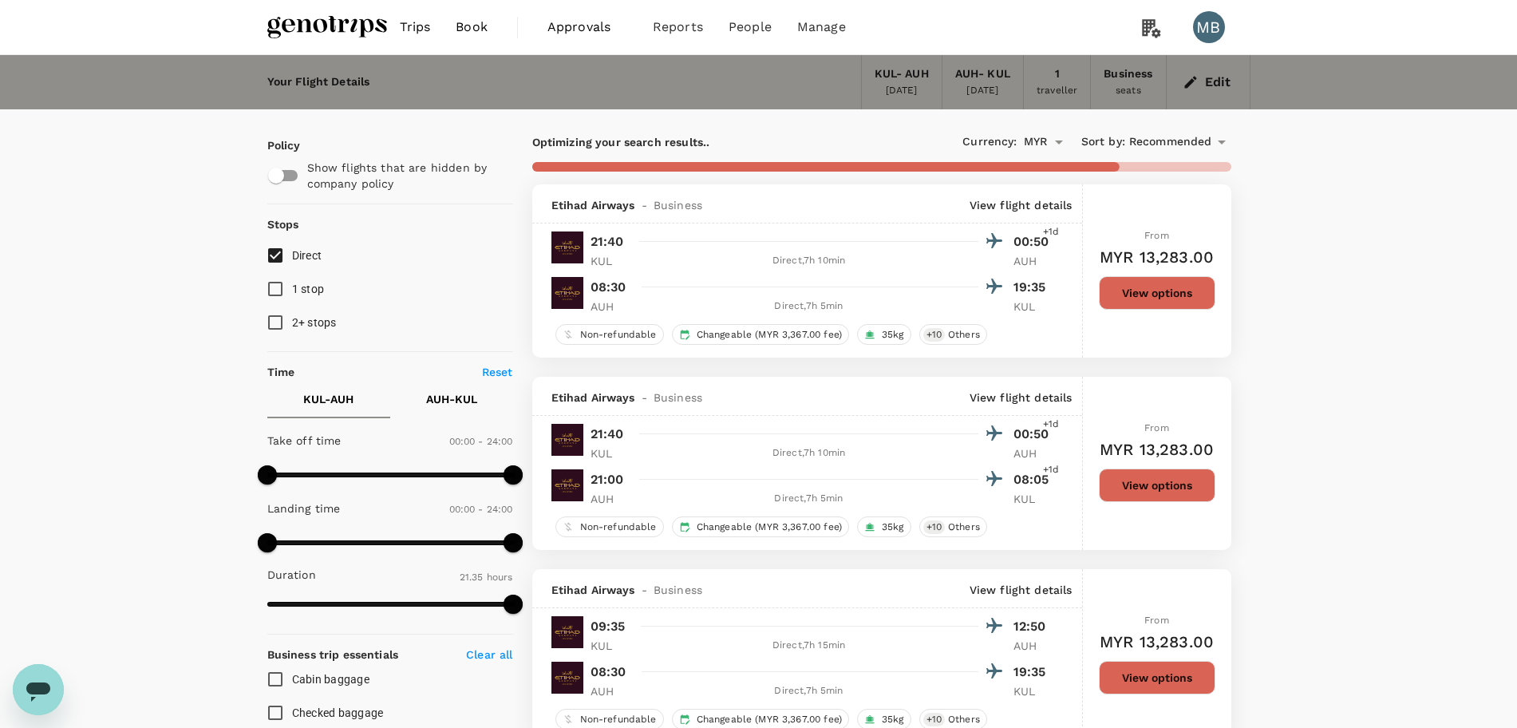
type input "1515"
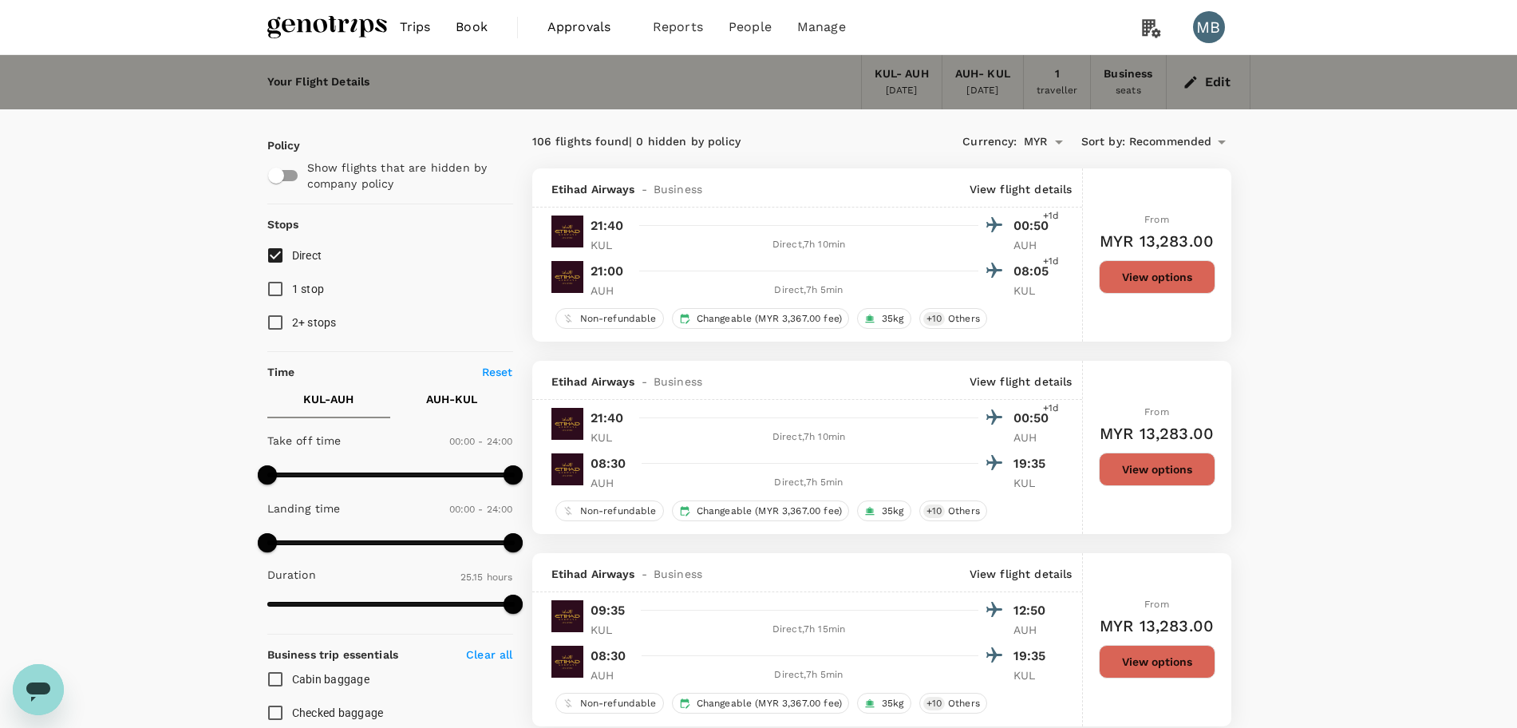
click at [276, 246] on input "Direct" at bounding box center [276, 256] width 34 height 34
checkbox input "true"
click at [1148, 266] on button "View options" at bounding box center [1157, 277] width 117 height 34
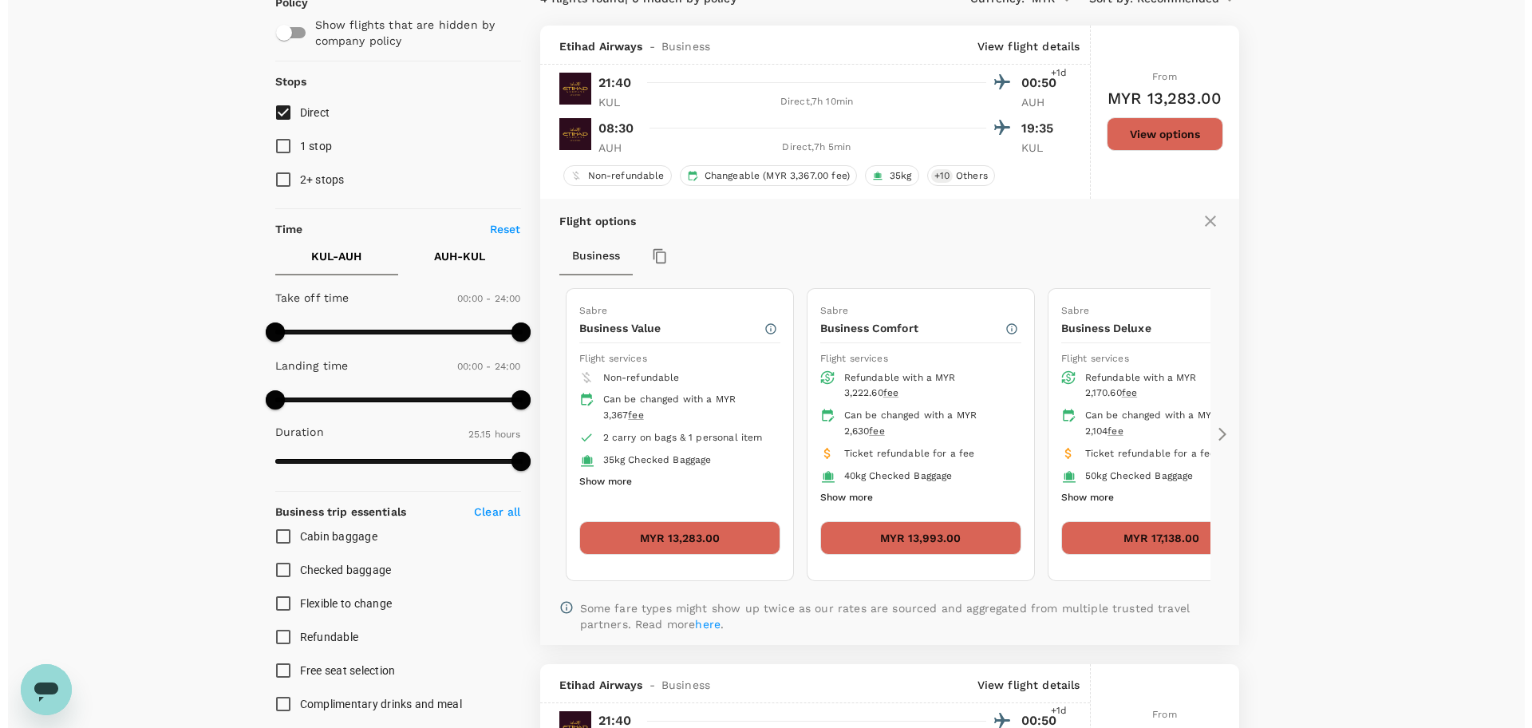
scroll to position [168, 0]
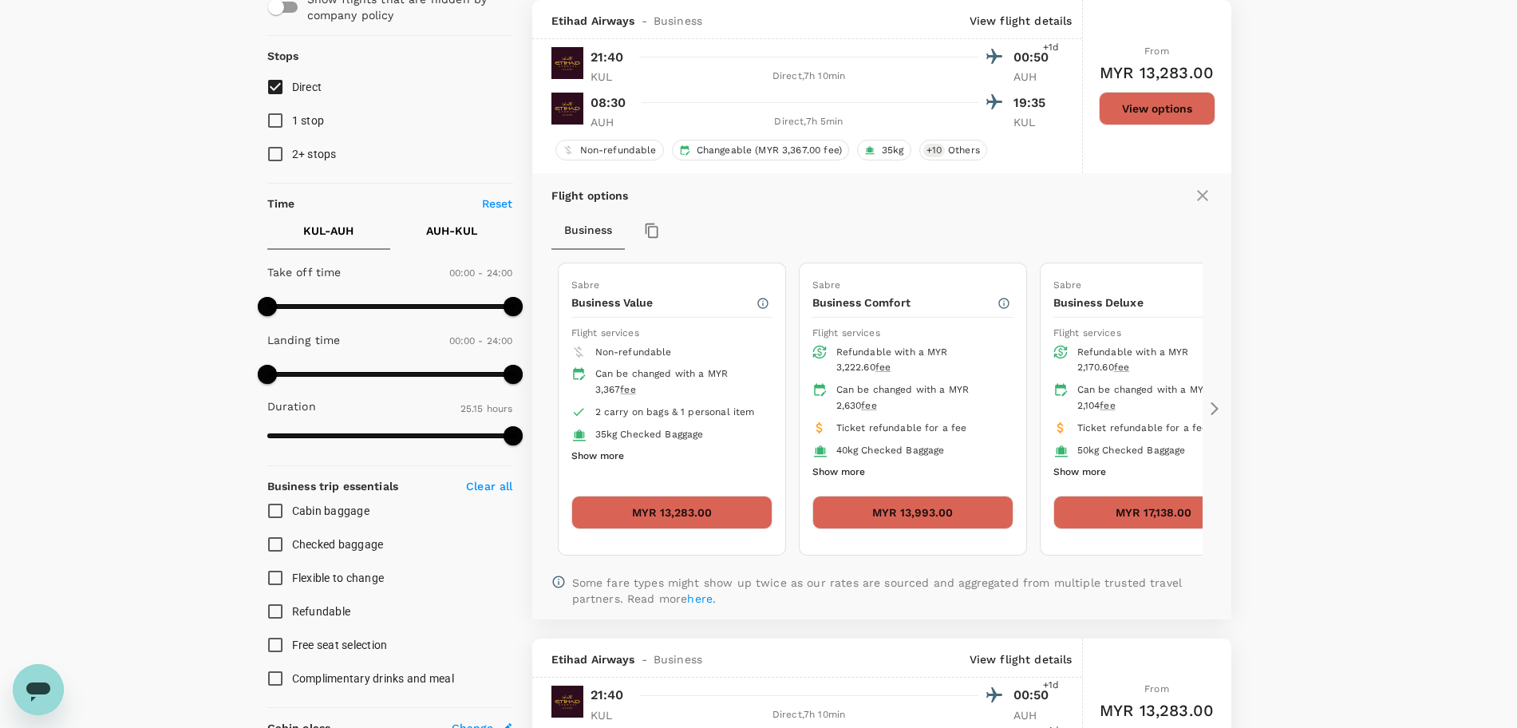
click at [591, 452] on button "Show more" at bounding box center [597, 456] width 53 height 21
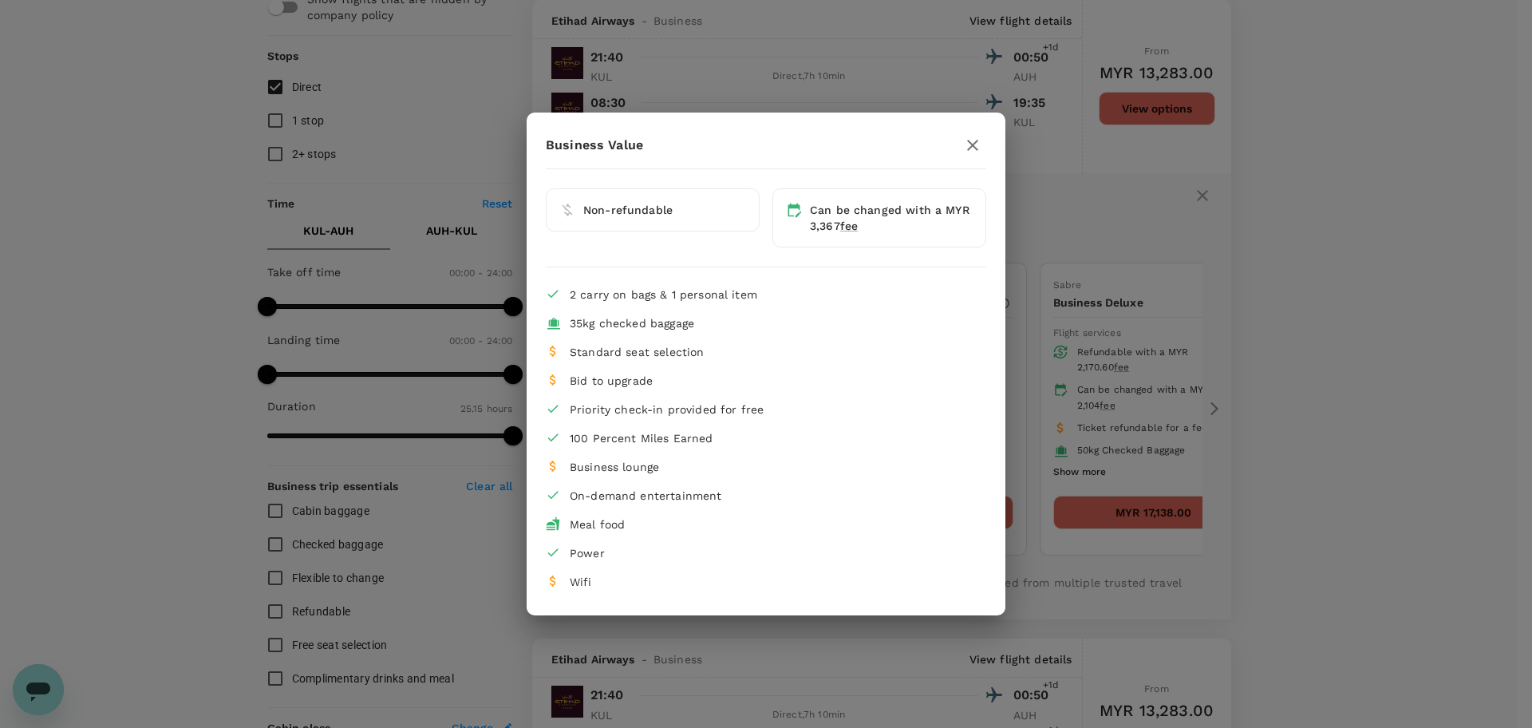
click at [971, 142] on icon "button" at bounding box center [972, 145] width 19 height 19
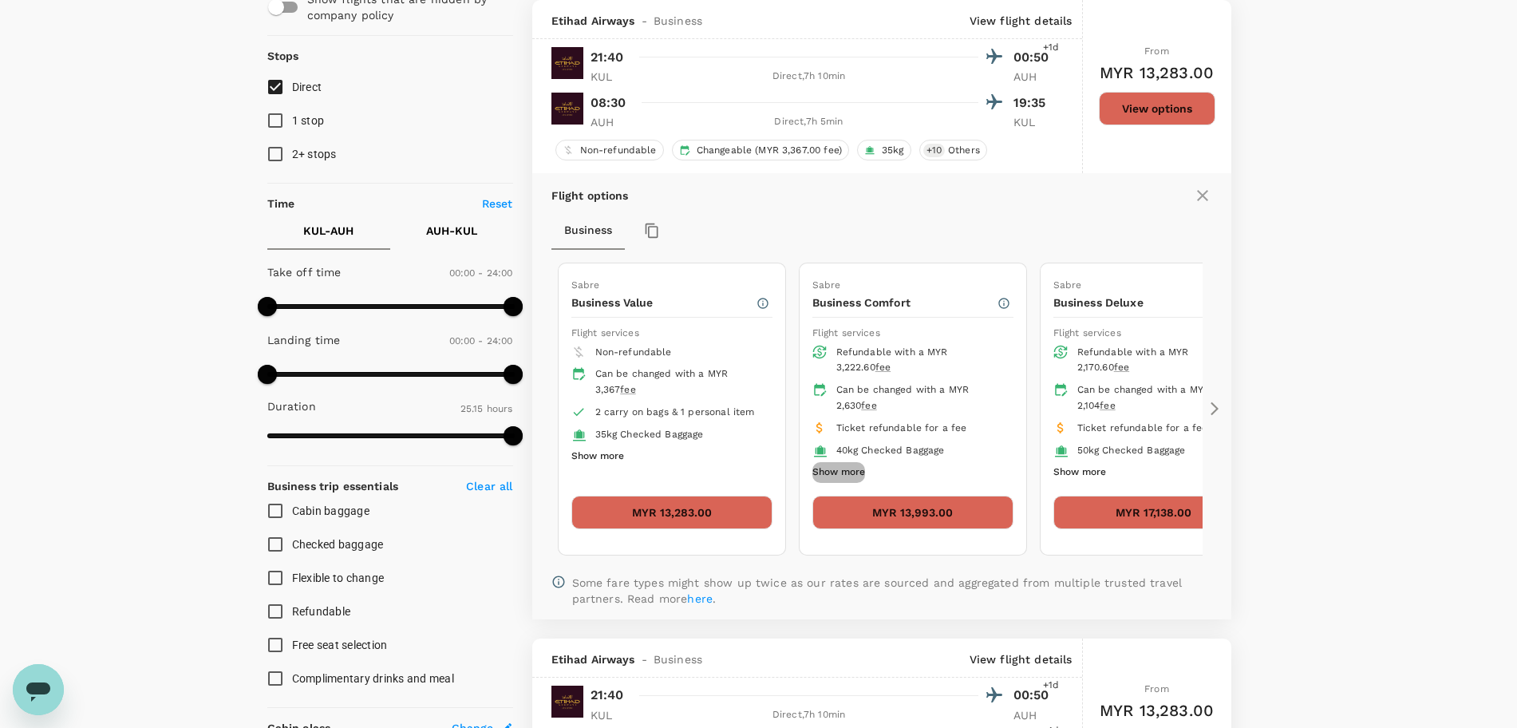
click at [839, 472] on button "Show more" at bounding box center [838, 472] width 53 height 21
